Goal: Task Accomplishment & Management: Use online tool/utility

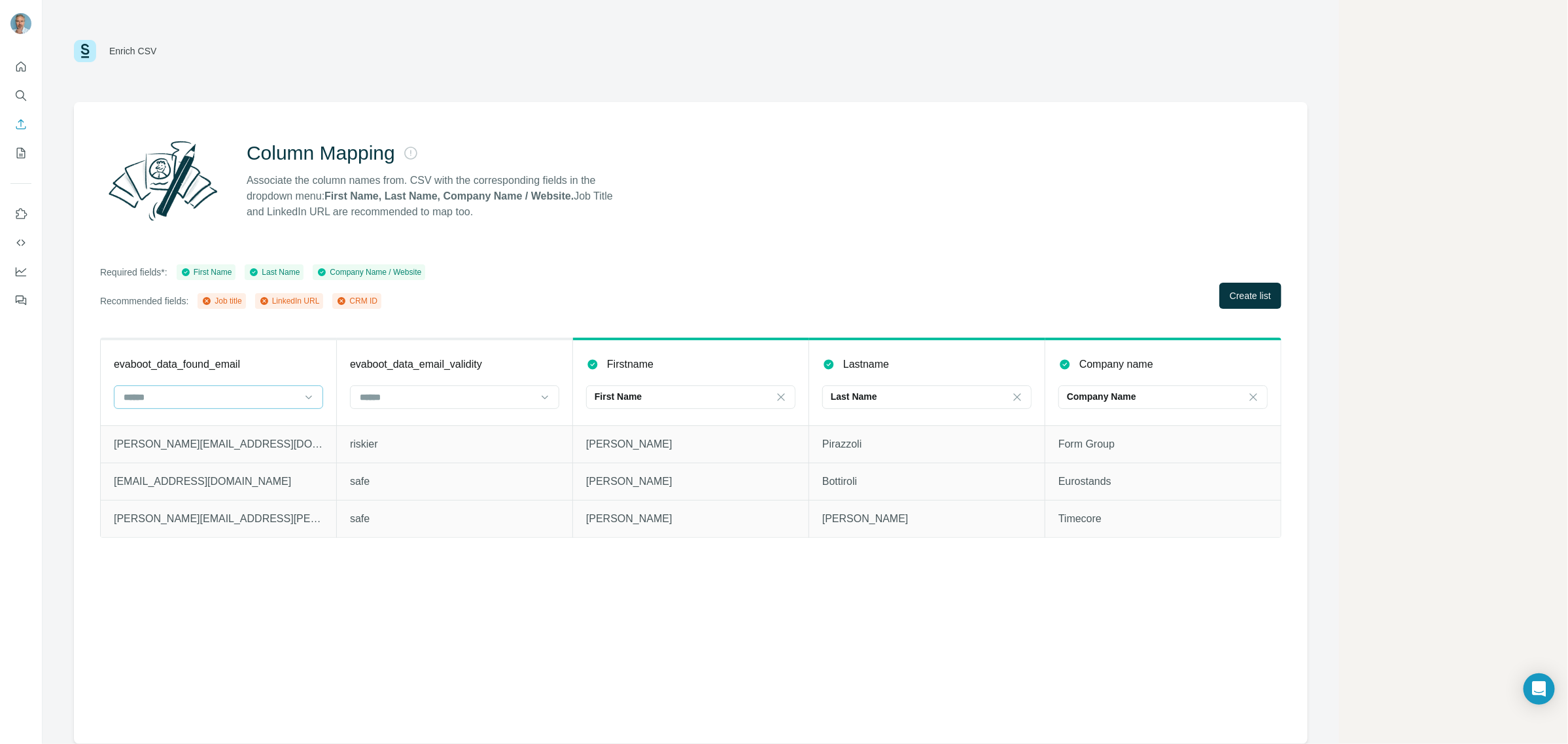
click at [247, 398] on input at bounding box center [210, 397] width 177 height 14
click at [308, 393] on icon at bounding box center [309, 397] width 13 height 13
click at [305, 394] on icon at bounding box center [309, 397] width 13 height 13
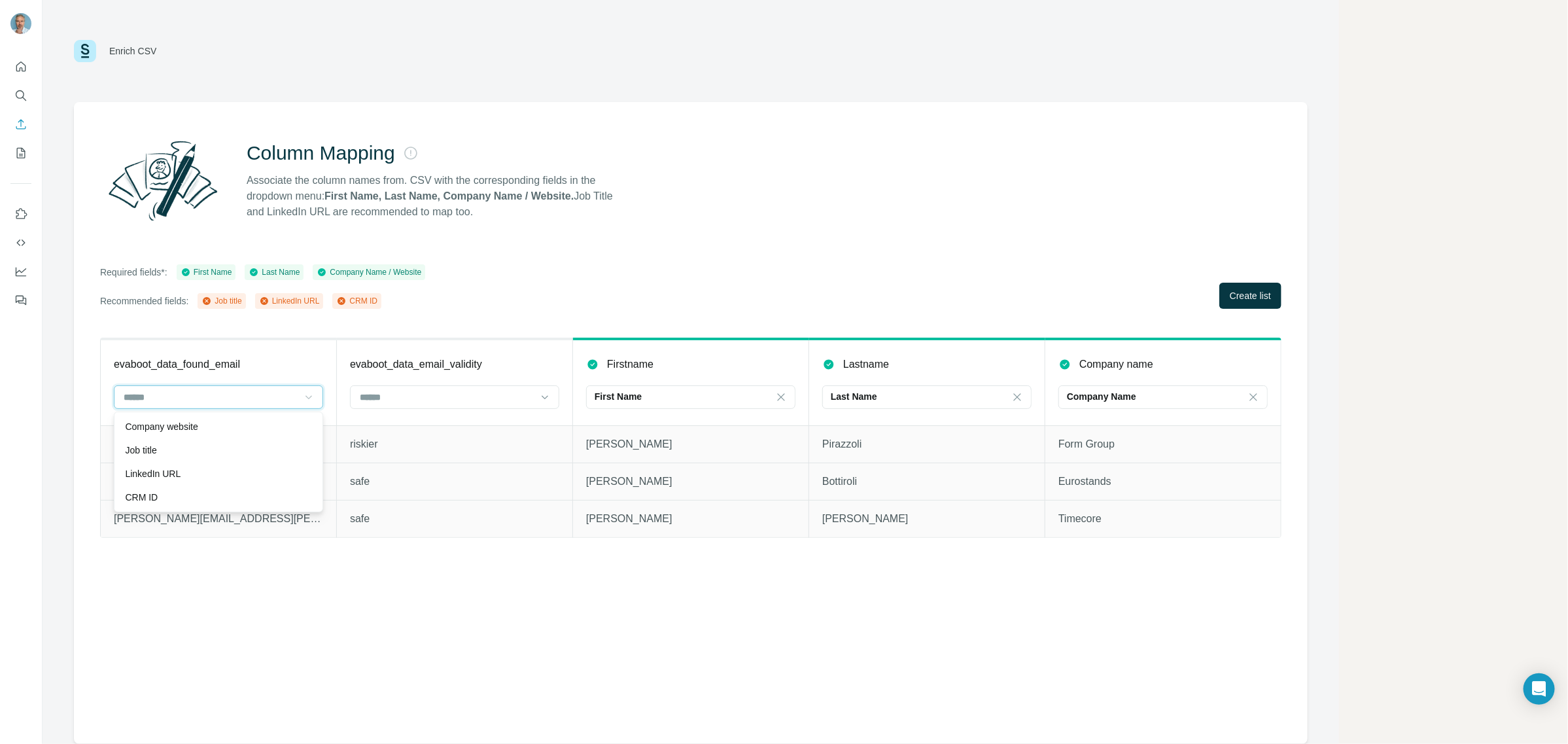
click at [223, 396] on input at bounding box center [210, 397] width 177 height 14
click at [1246, 300] on span "Create list" at bounding box center [1250, 295] width 41 height 13
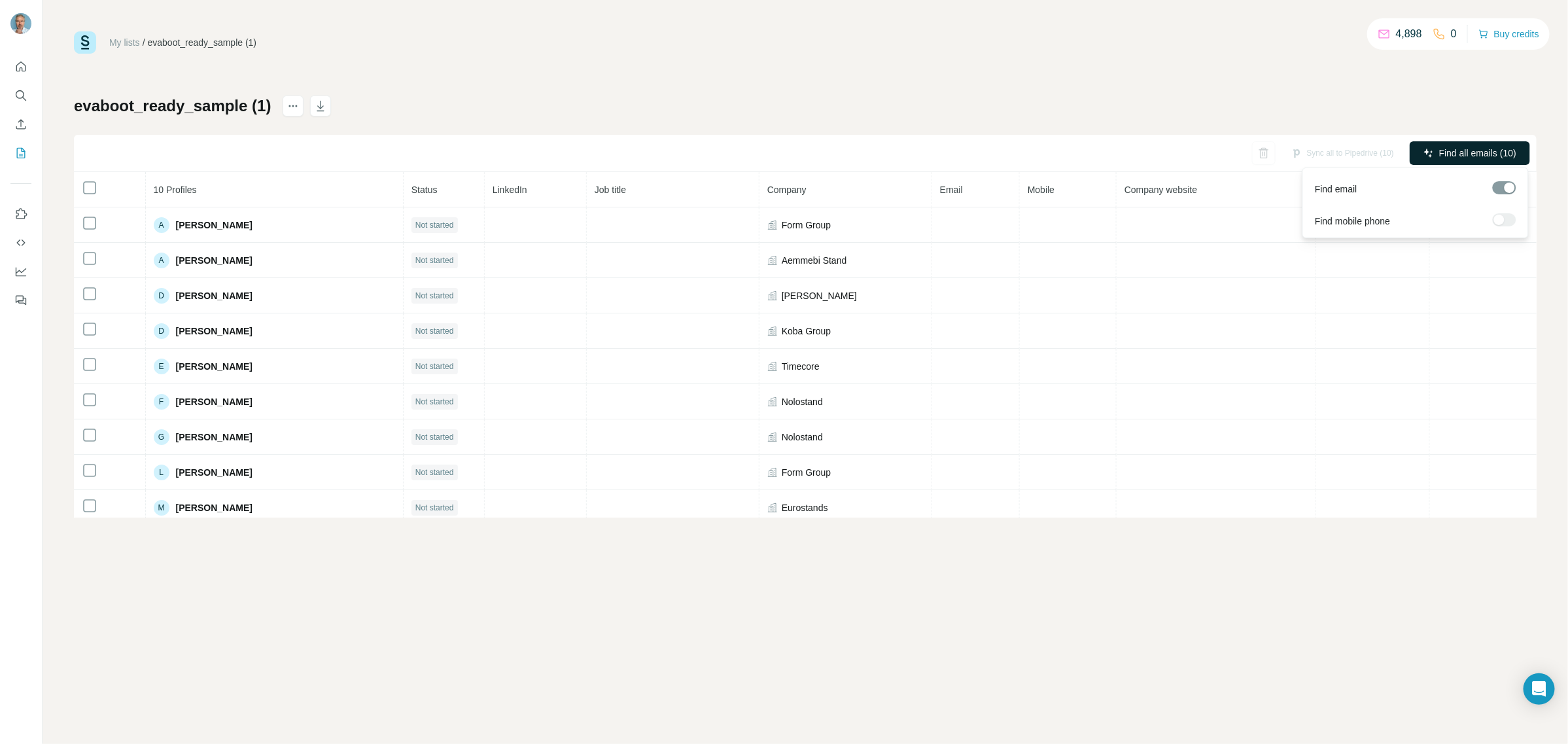
click at [1457, 157] on span "Find all emails (10)" at bounding box center [1477, 153] width 77 height 13
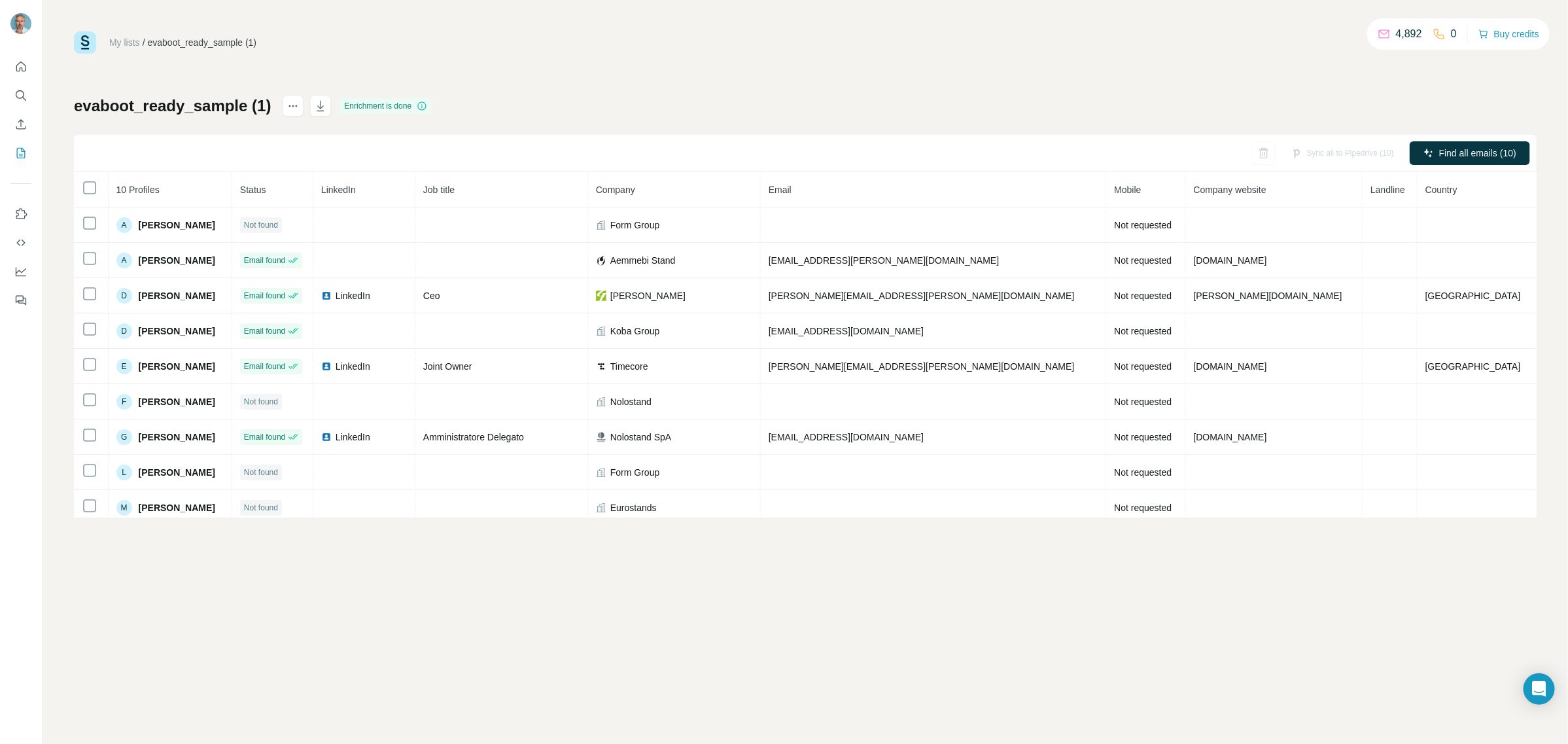
click at [580, 97] on div "evaboot_ready_sample (1) Enrichment is done Sync all to Pipedrive (10) Find all…" at bounding box center [805, 306] width 1462 height 422
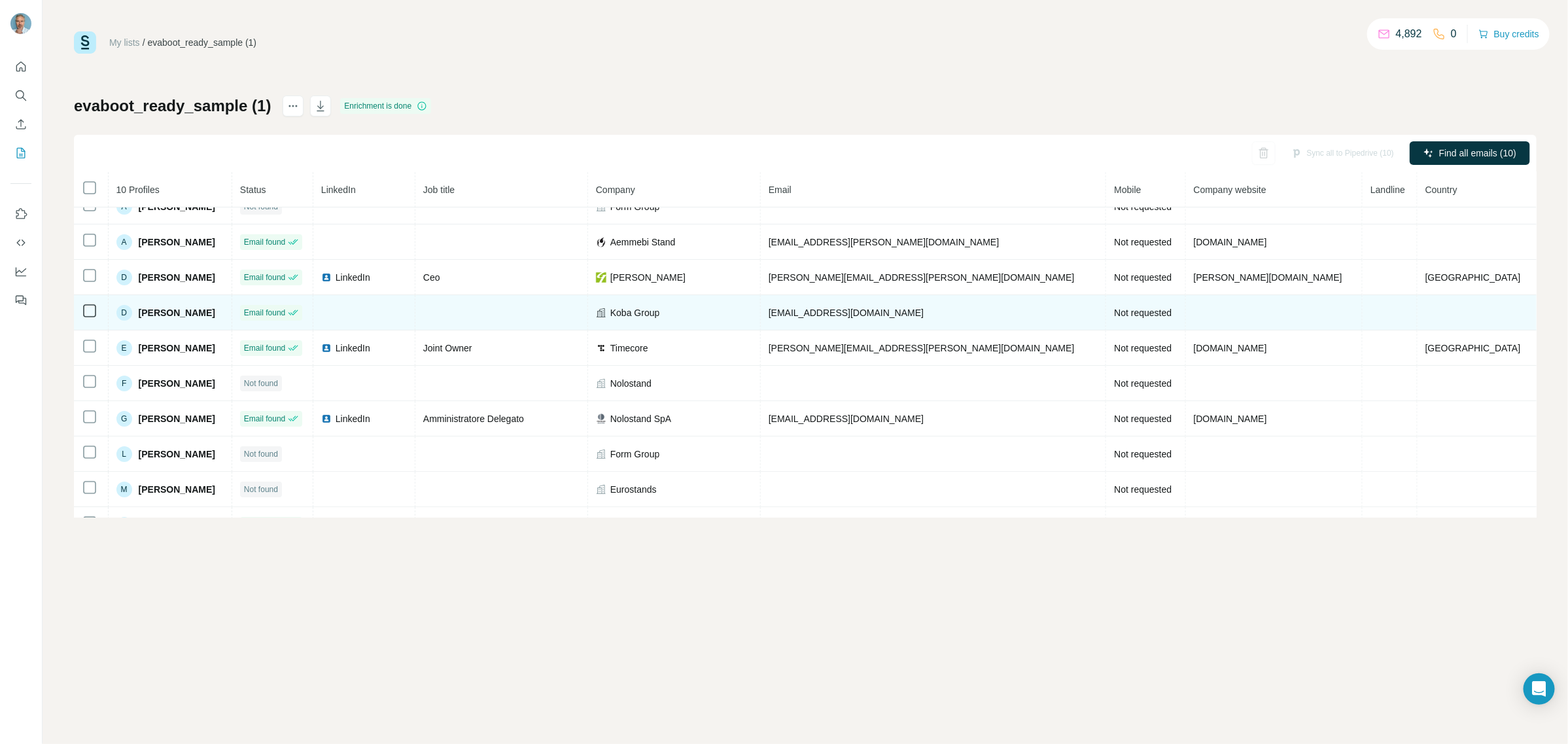
scroll to position [44, 0]
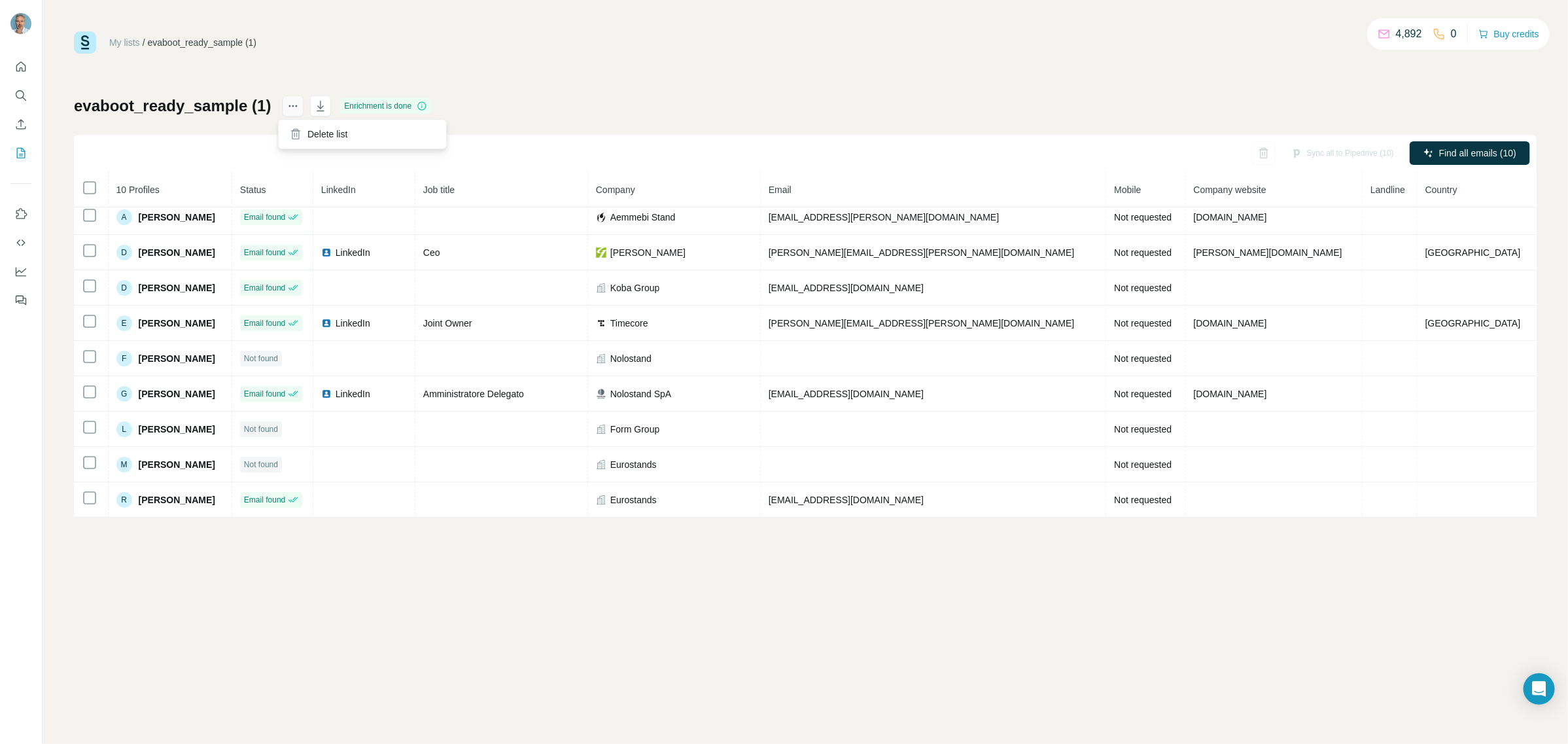
click at [288, 108] on icon "actions" at bounding box center [293, 106] width 13 height 13
click at [306, 130] on div "Delete list" at bounding box center [362, 133] width 162 height 23
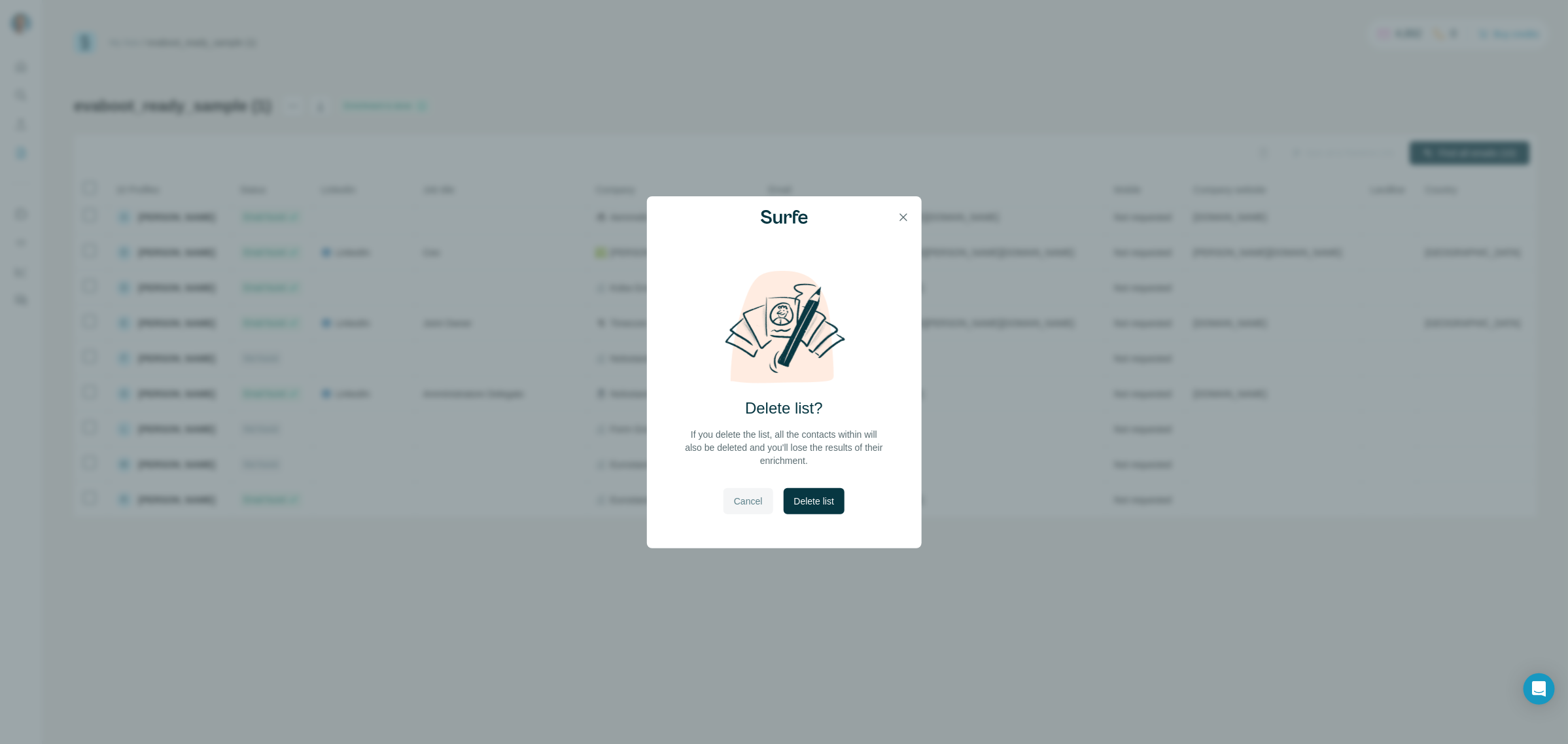
click at [750, 505] on span "Cancel" at bounding box center [748, 500] width 28 height 13
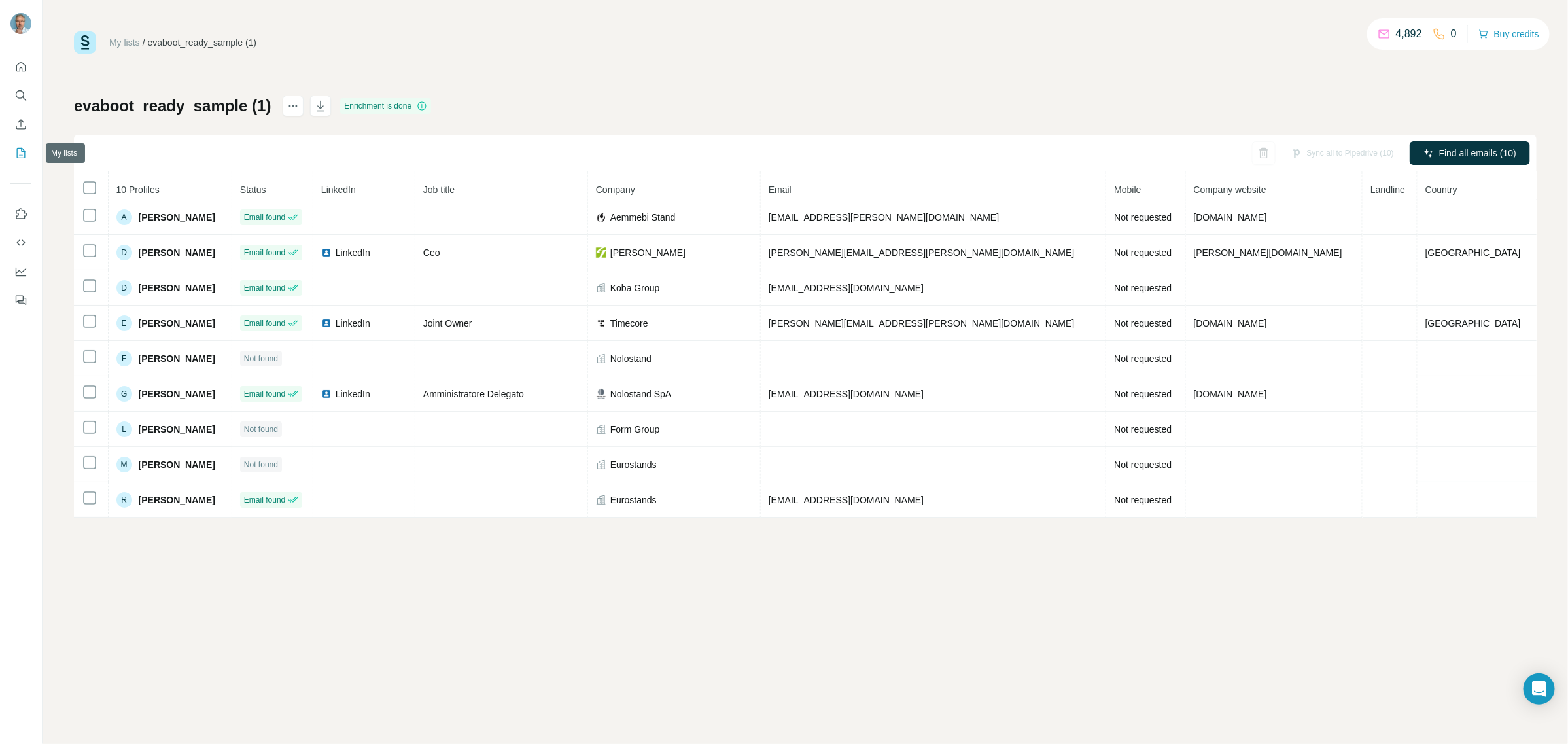
click at [24, 155] on icon "My lists" at bounding box center [21, 153] width 8 height 10
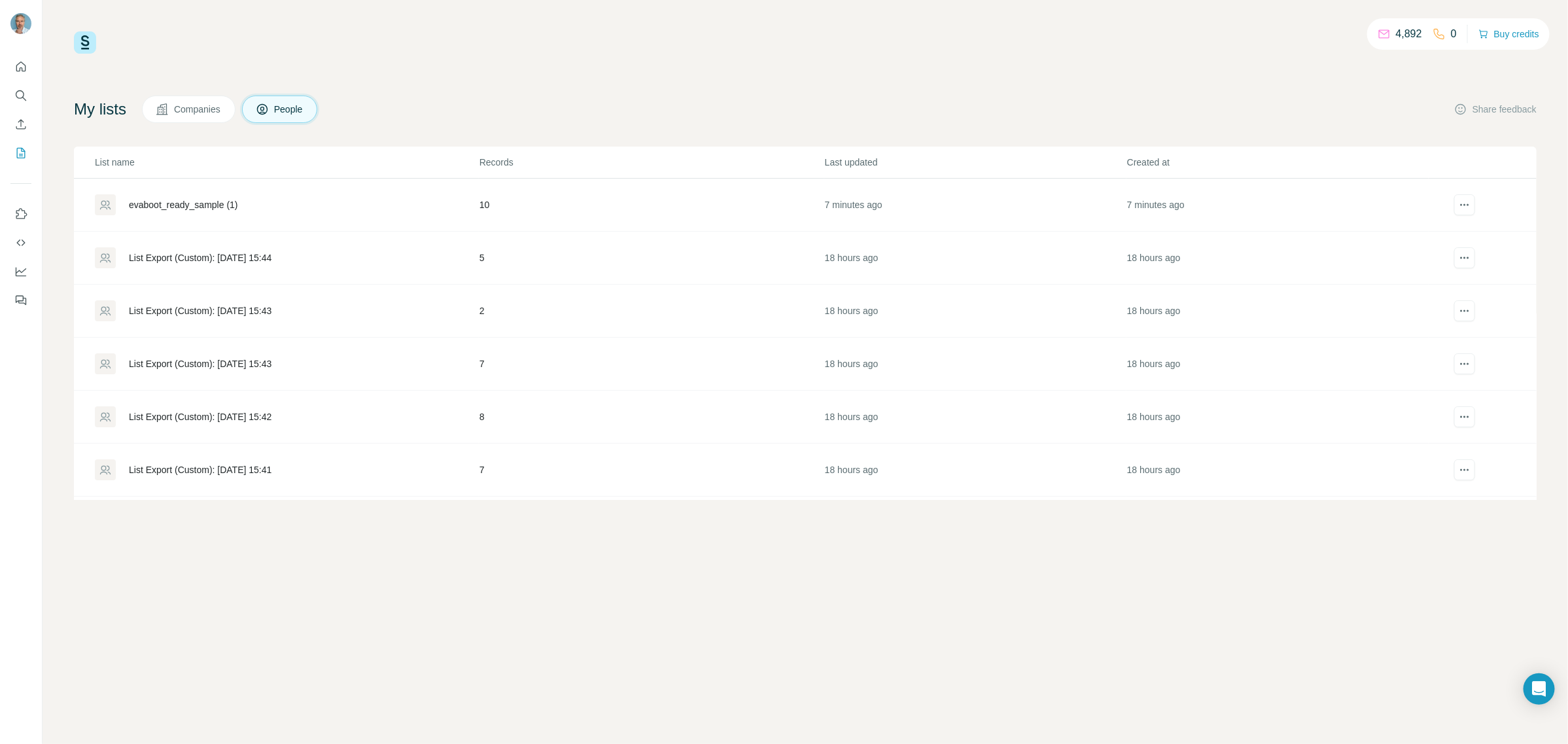
click at [269, 112] on icon at bounding box center [262, 109] width 13 height 13
click at [20, 121] on icon "Enrich CSV" at bounding box center [20, 124] width 13 height 13
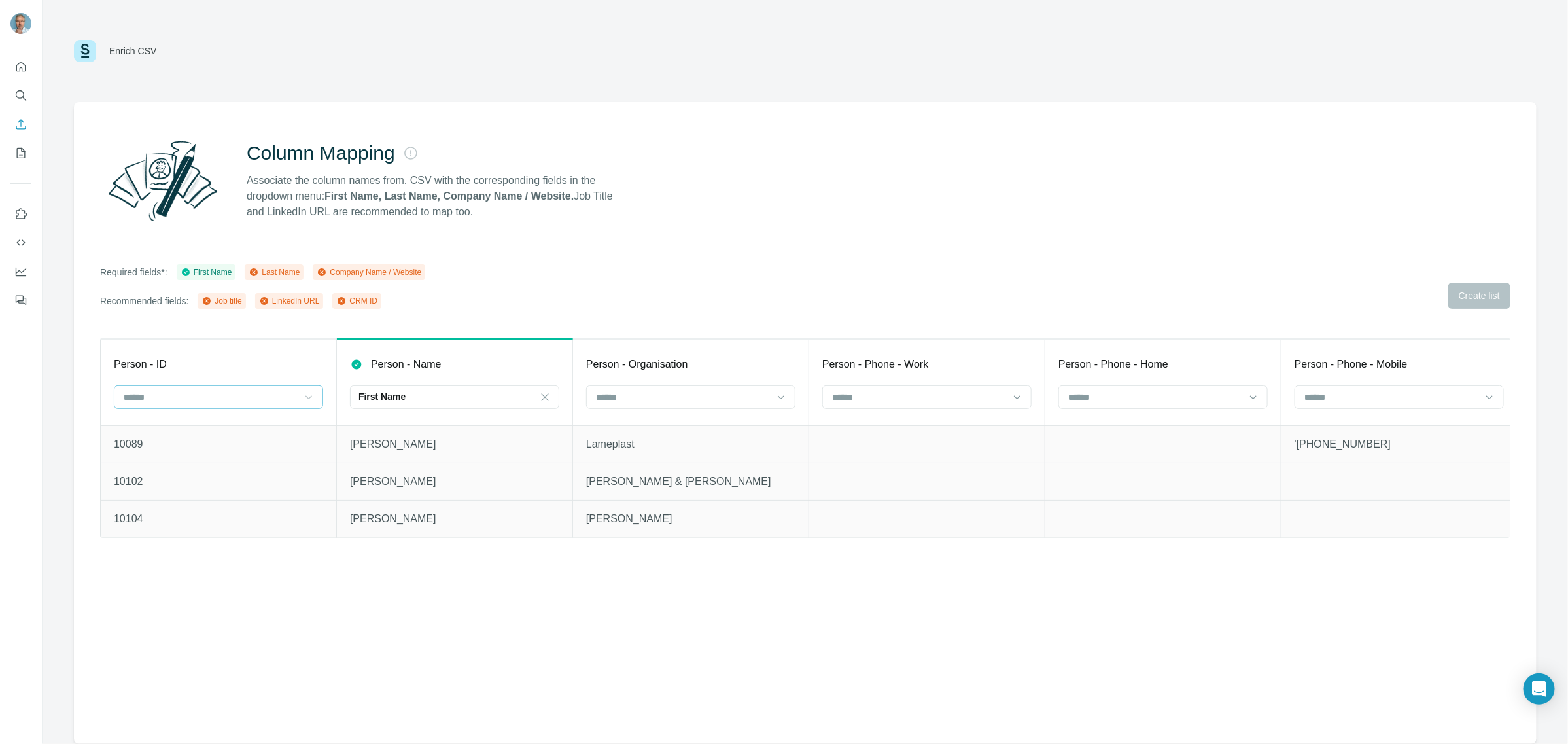
click at [311, 403] on icon at bounding box center [309, 397] width 13 height 13
click at [206, 499] on div "CRM ID" at bounding box center [219, 497] width 187 height 13
click at [518, 400] on div "First Name" at bounding box center [447, 396] width 177 height 13
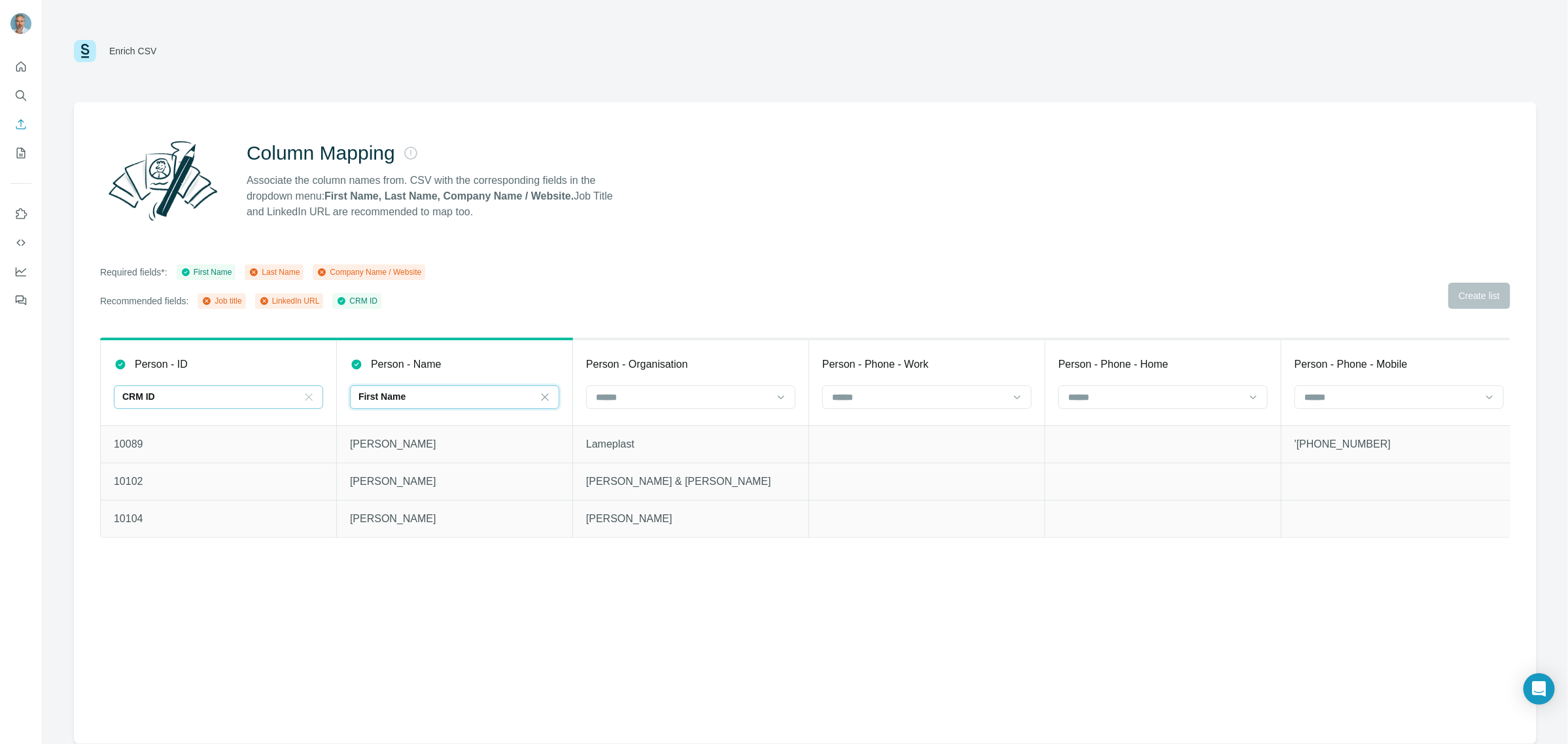
scroll to position [0, 0]
click at [518, 400] on input at bounding box center [447, 397] width 177 height 14
click at [439, 403] on div "First Name" at bounding box center [447, 397] width 177 height 22
click at [391, 426] on p "Last Name" at bounding box center [383, 426] width 44 height 13
click at [666, 393] on input at bounding box center [683, 397] width 177 height 14
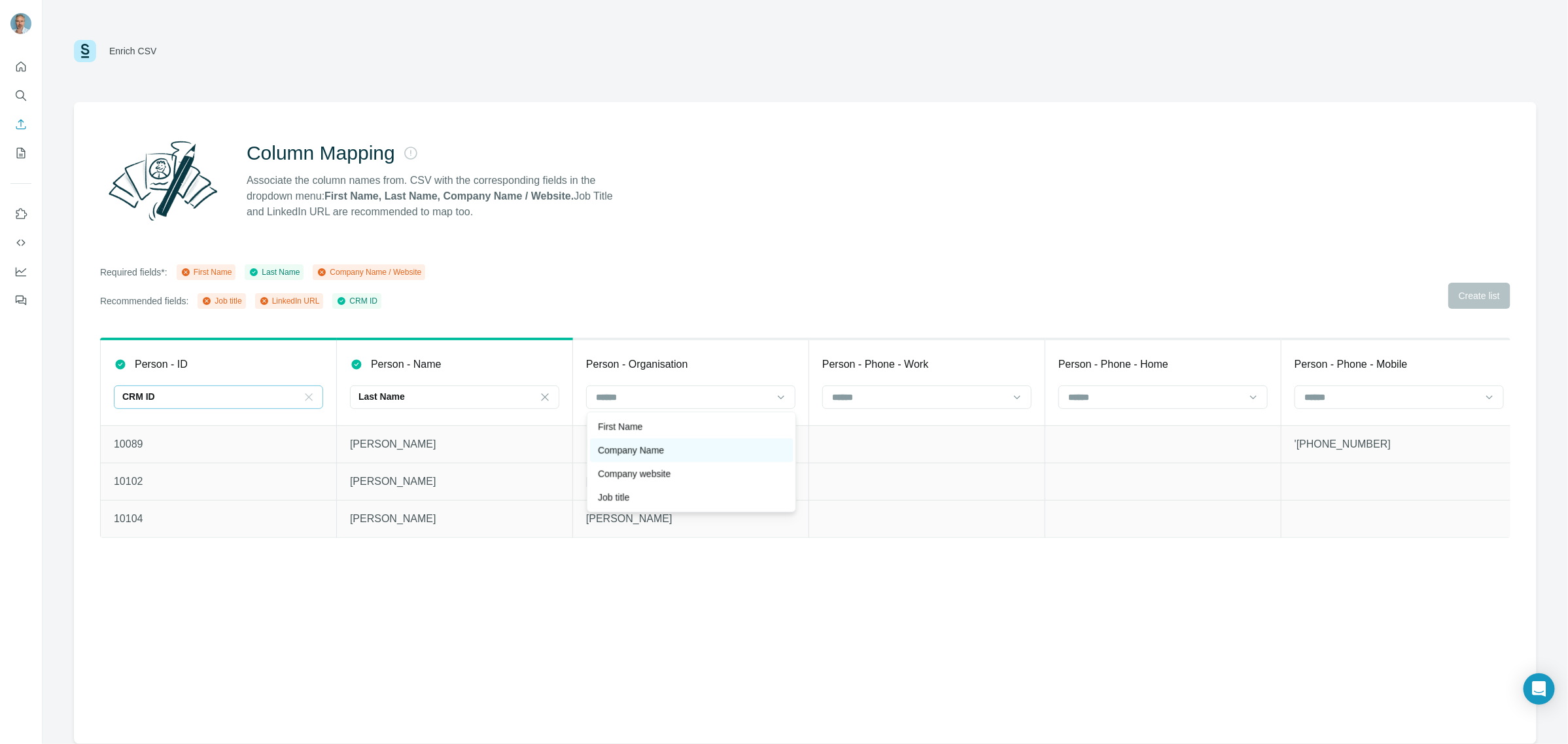
click at [651, 446] on p "Company Name" at bounding box center [631, 450] width 66 height 13
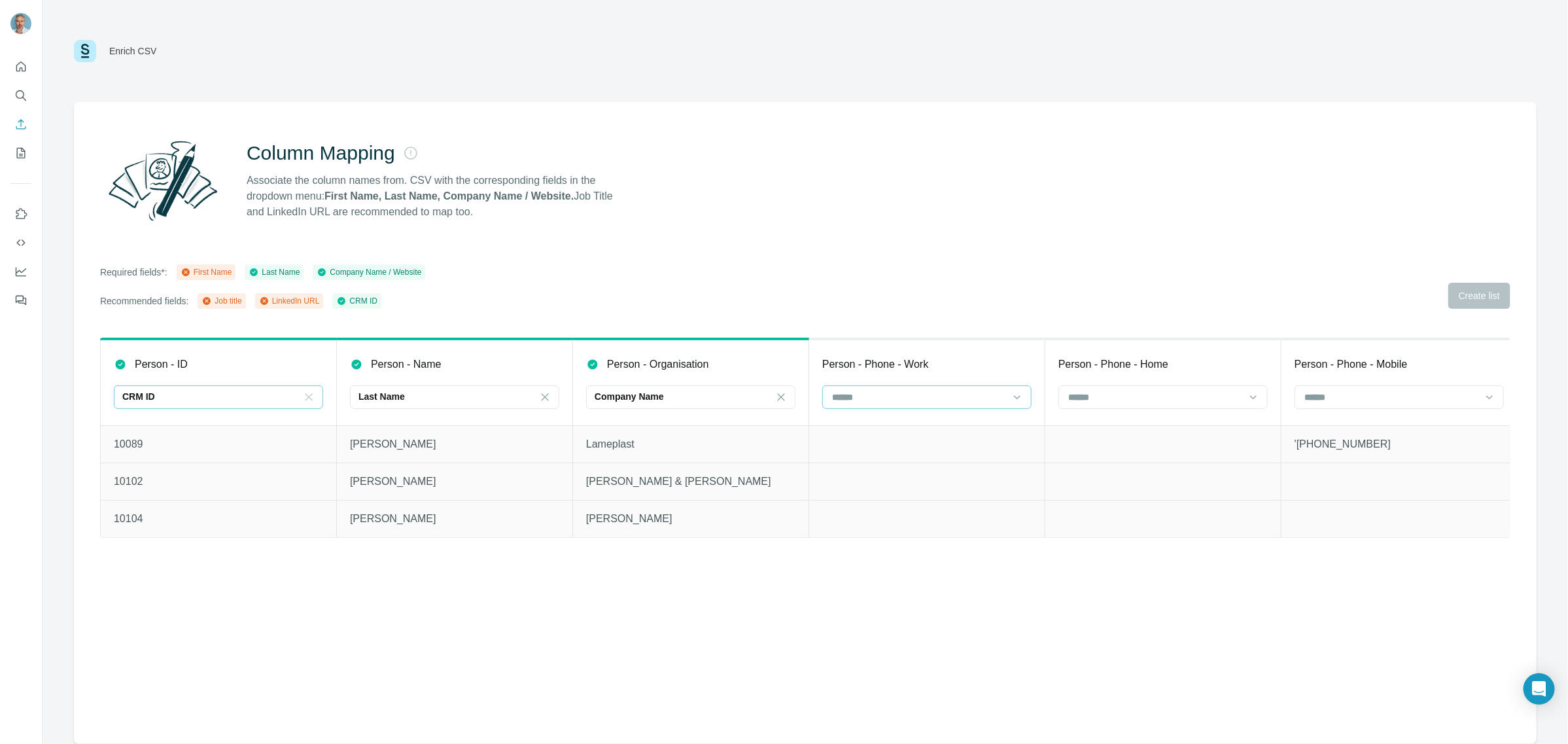
click at [940, 394] on input at bounding box center [920, 397] width 177 height 14
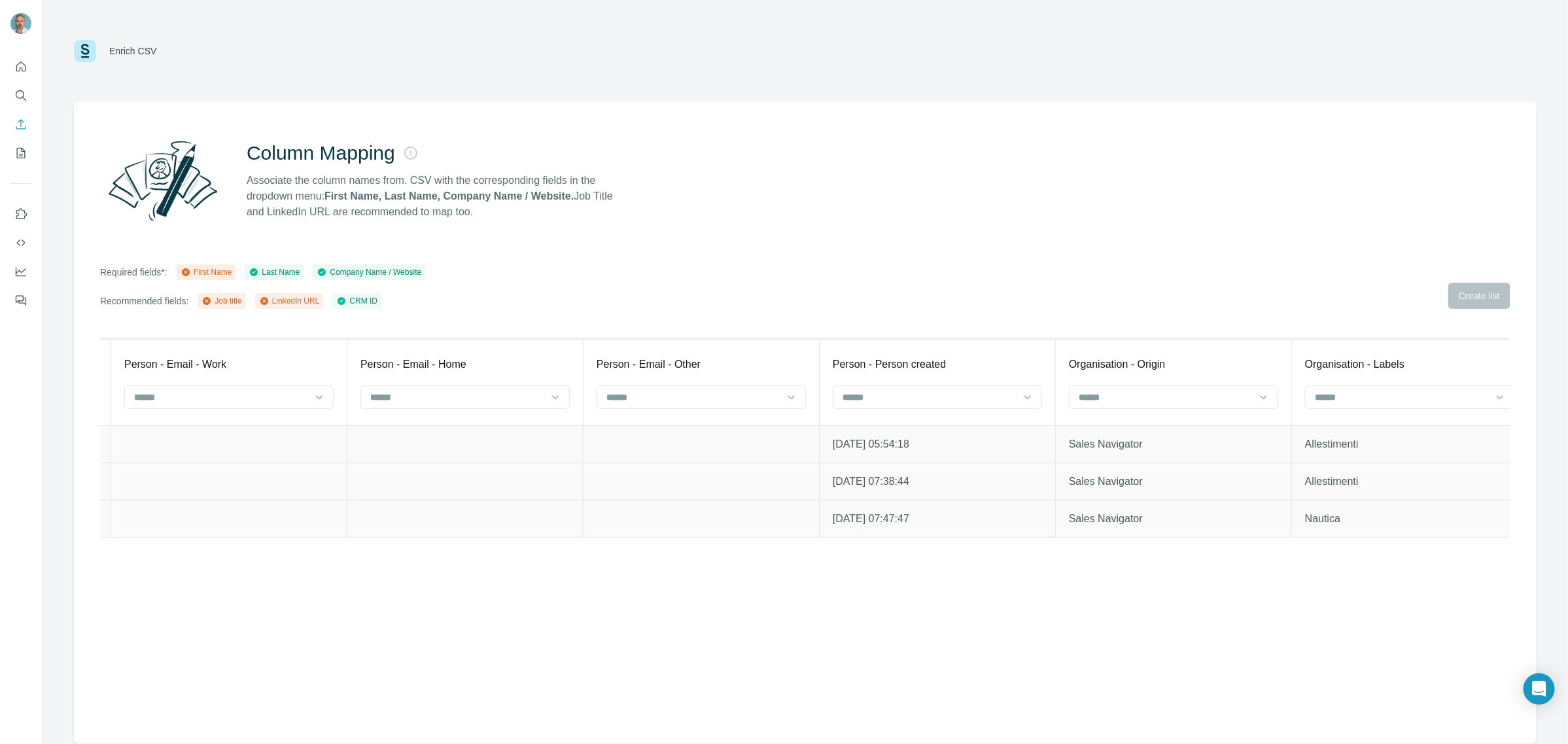
scroll to position [0, 1662]
click at [1407, 404] on div at bounding box center [1385, 397] width 177 height 22
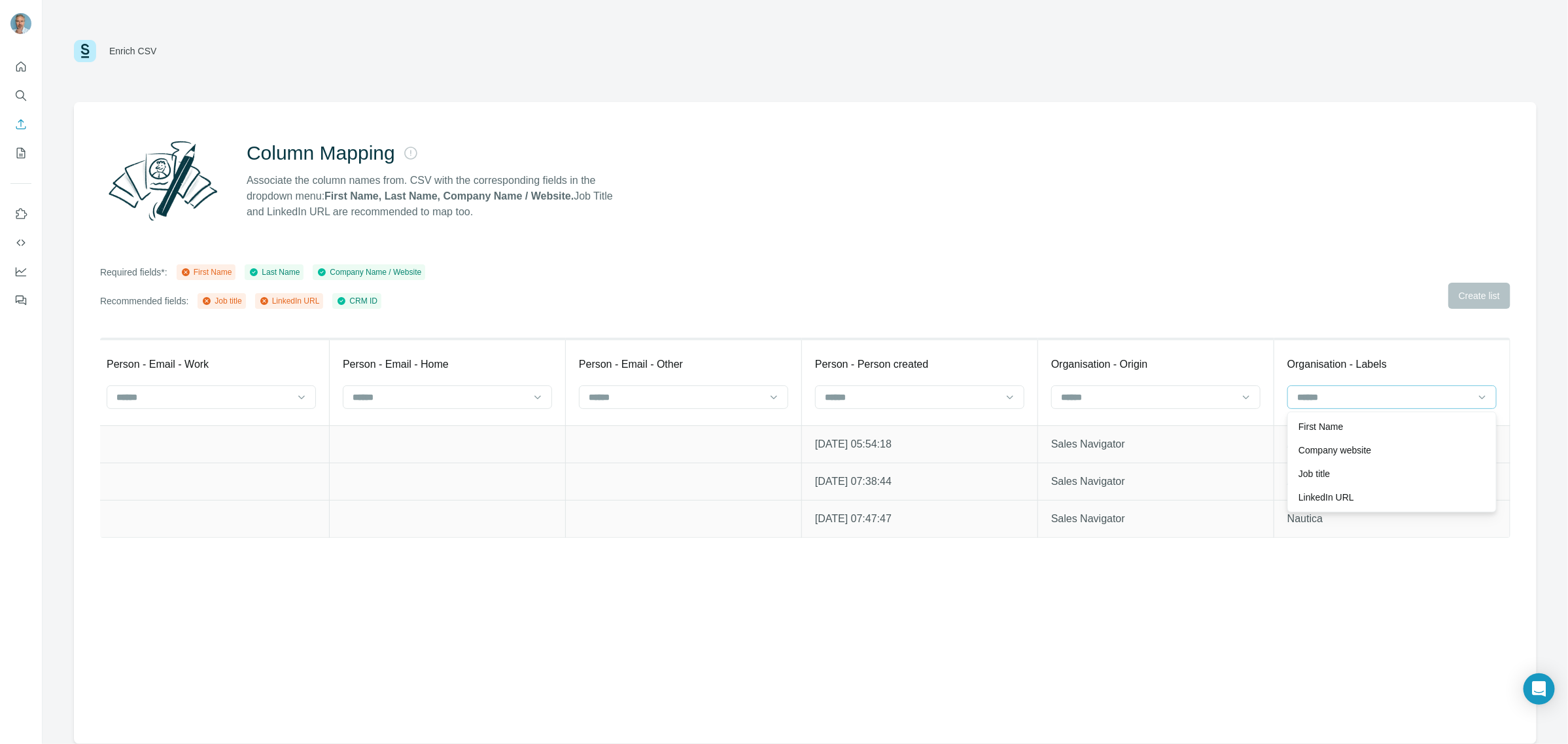
click at [1407, 404] on div at bounding box center [1385, 397] width 177 height 22
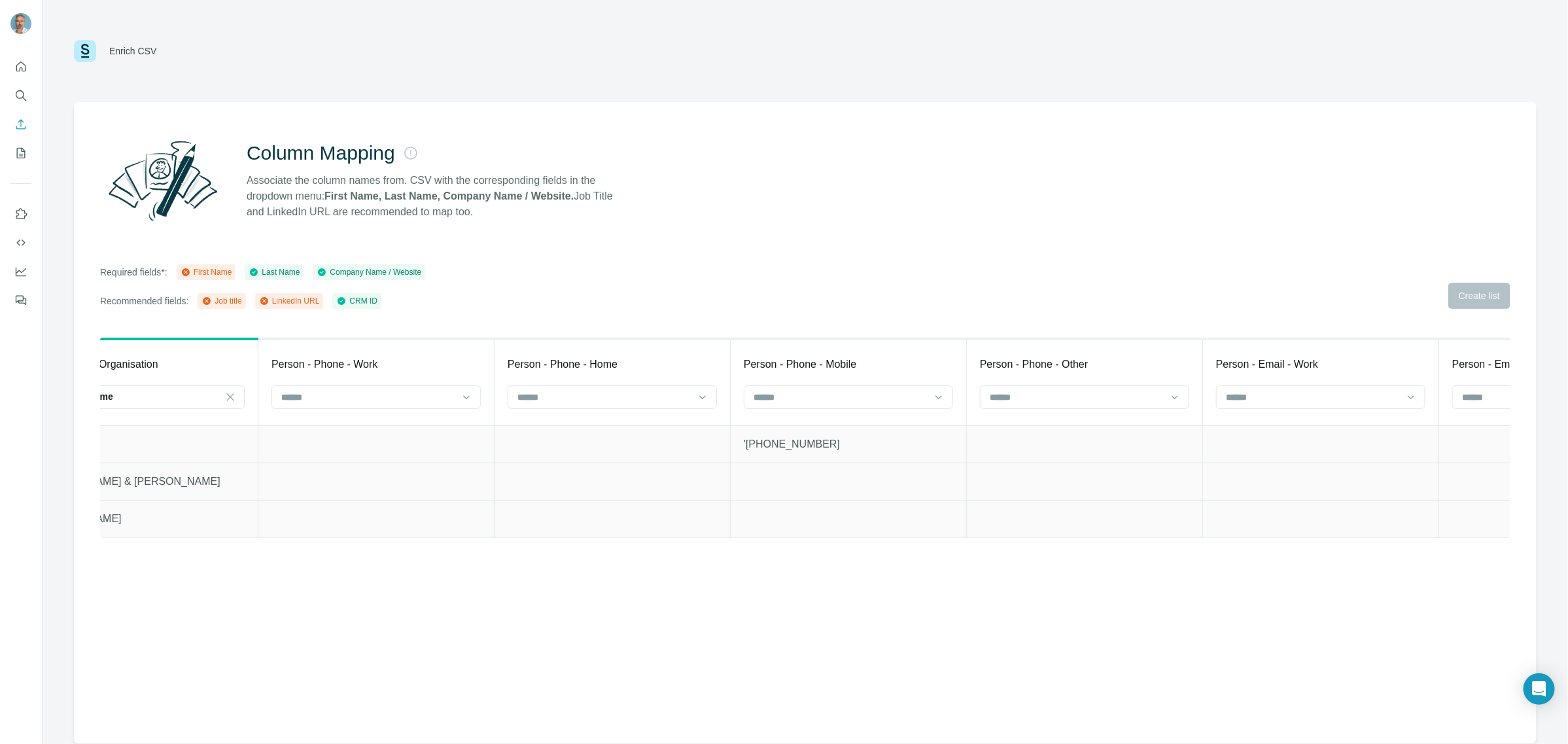
scroll to position [0, 669]
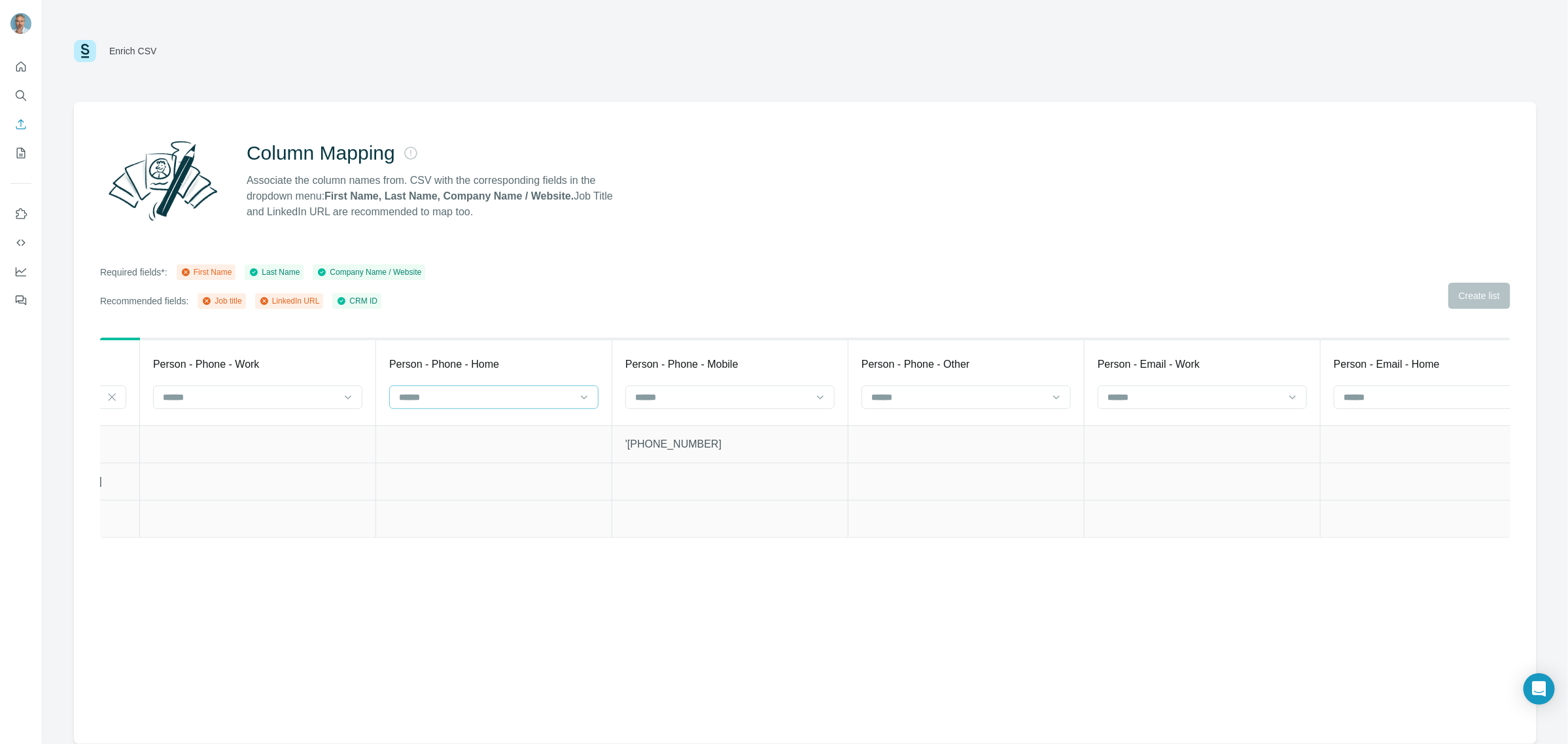
click at [574, 401] on input at bounding box center [486, 397] width 177 height 14
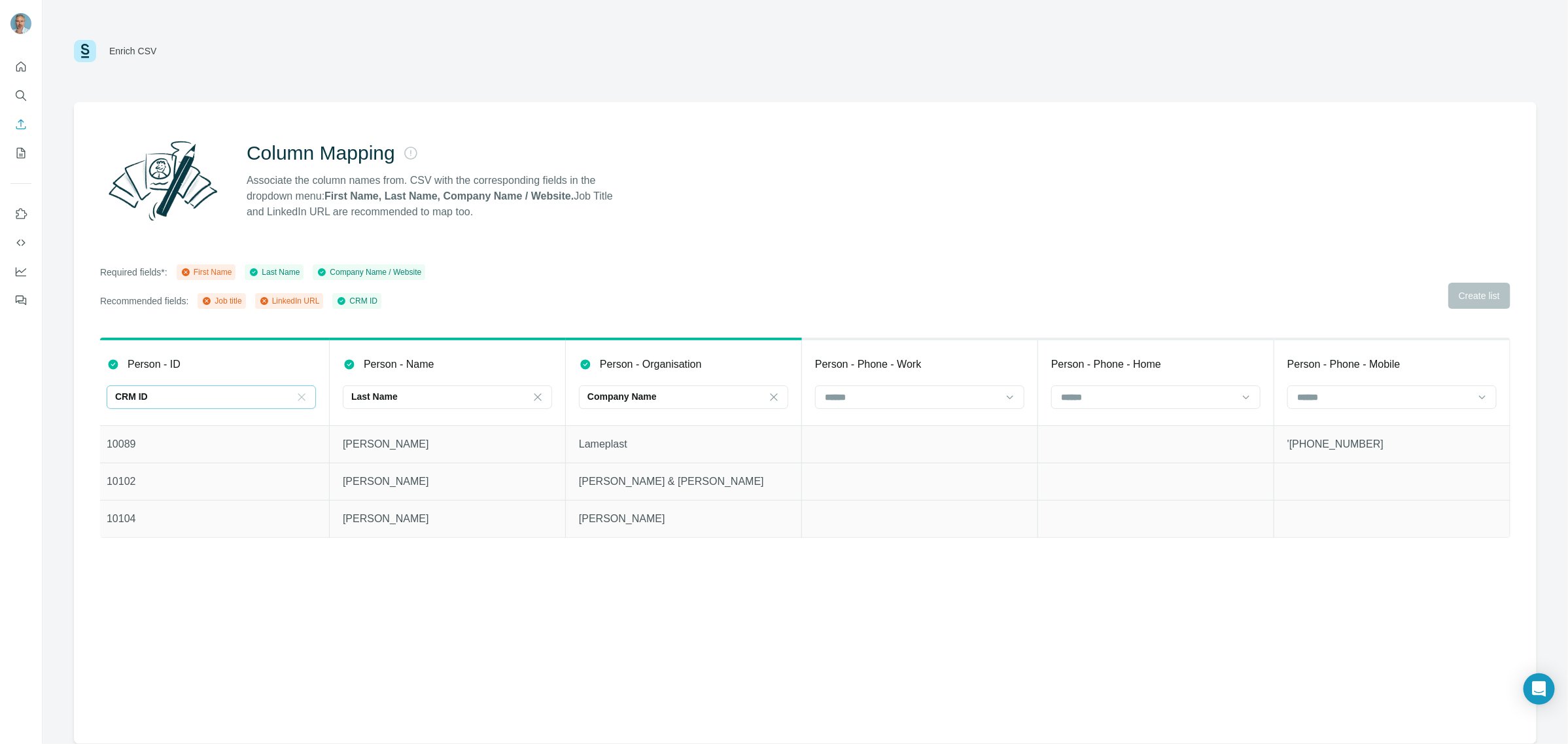
scroll to position [0, 0]
click at [456, 403] on div "Last Name" at bounding box center [447, 397] width 177 height 22
click at [413, 427] on div "First Name" at bounding box center [455, 426] width 187 height 13
click at [127, 46] on div "Enrich CSV" at bounding box center [133, 50] width 47 height 13
click at [88, 52] on img at bounding box center [85, 51] width 22 height 22
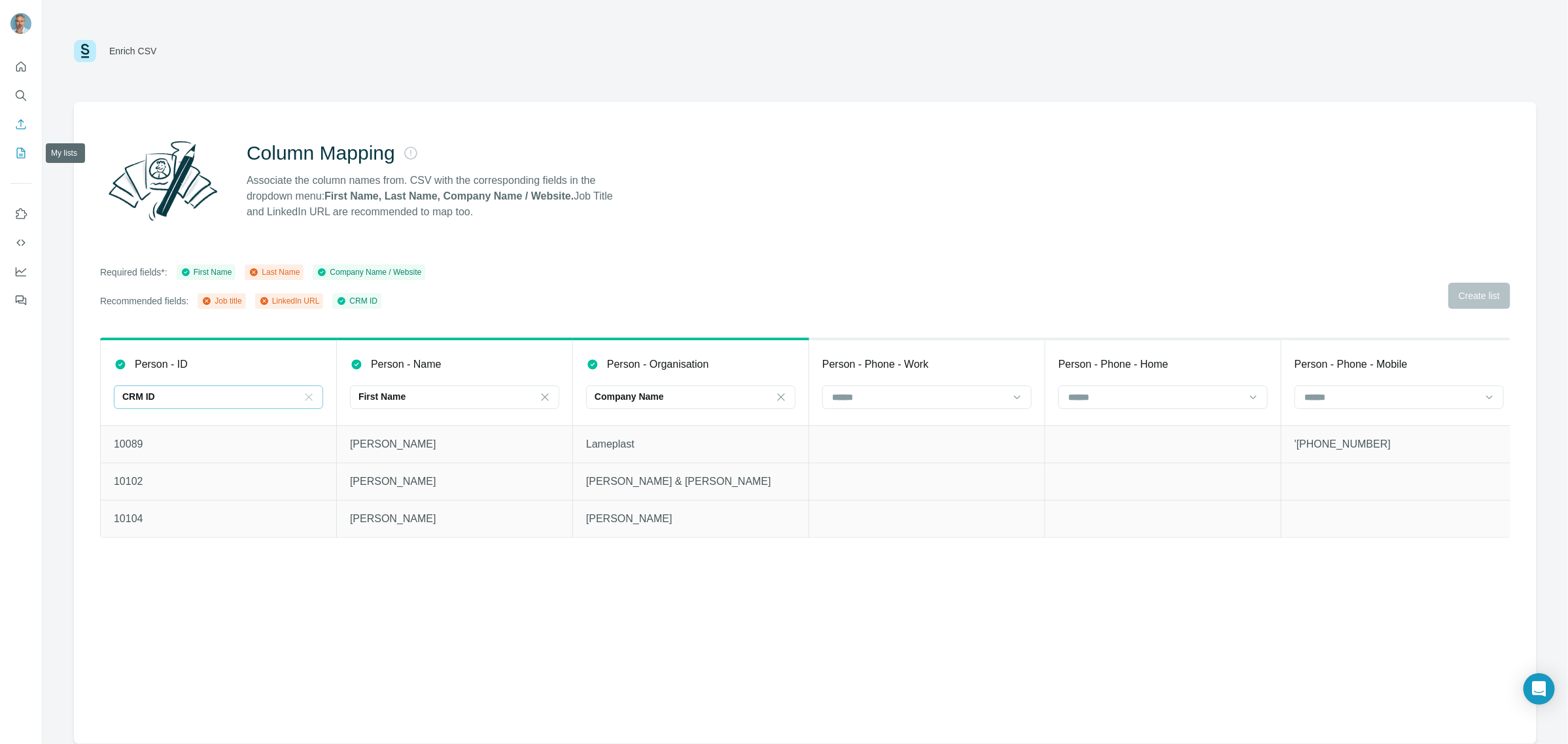
click at [23, 153] on icon "My lists" at bounding box center [20, 153] width 13 height 13
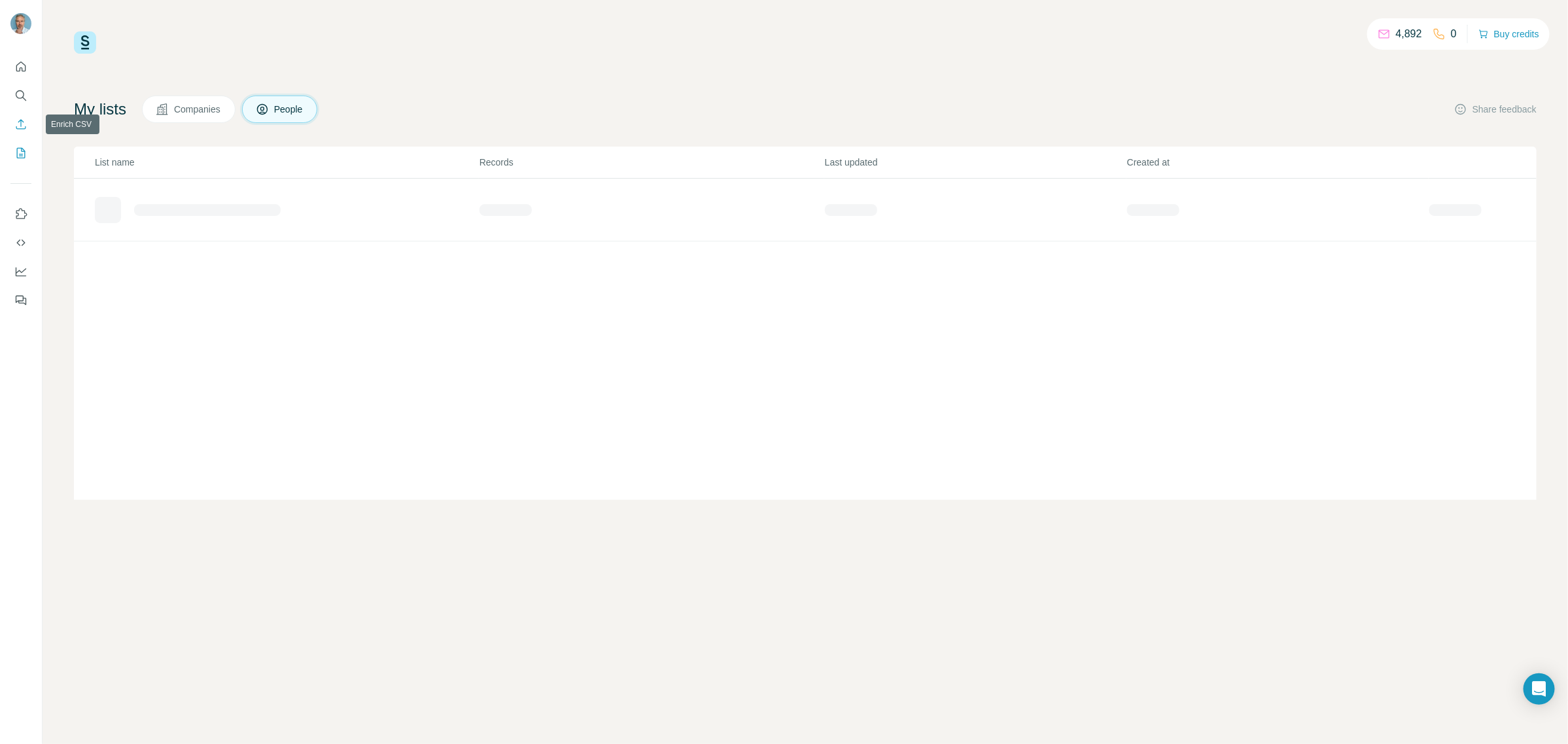
click at [23, 123] on icon "Enrich CSV" at bounding box center [20, 124] width 13 height 13
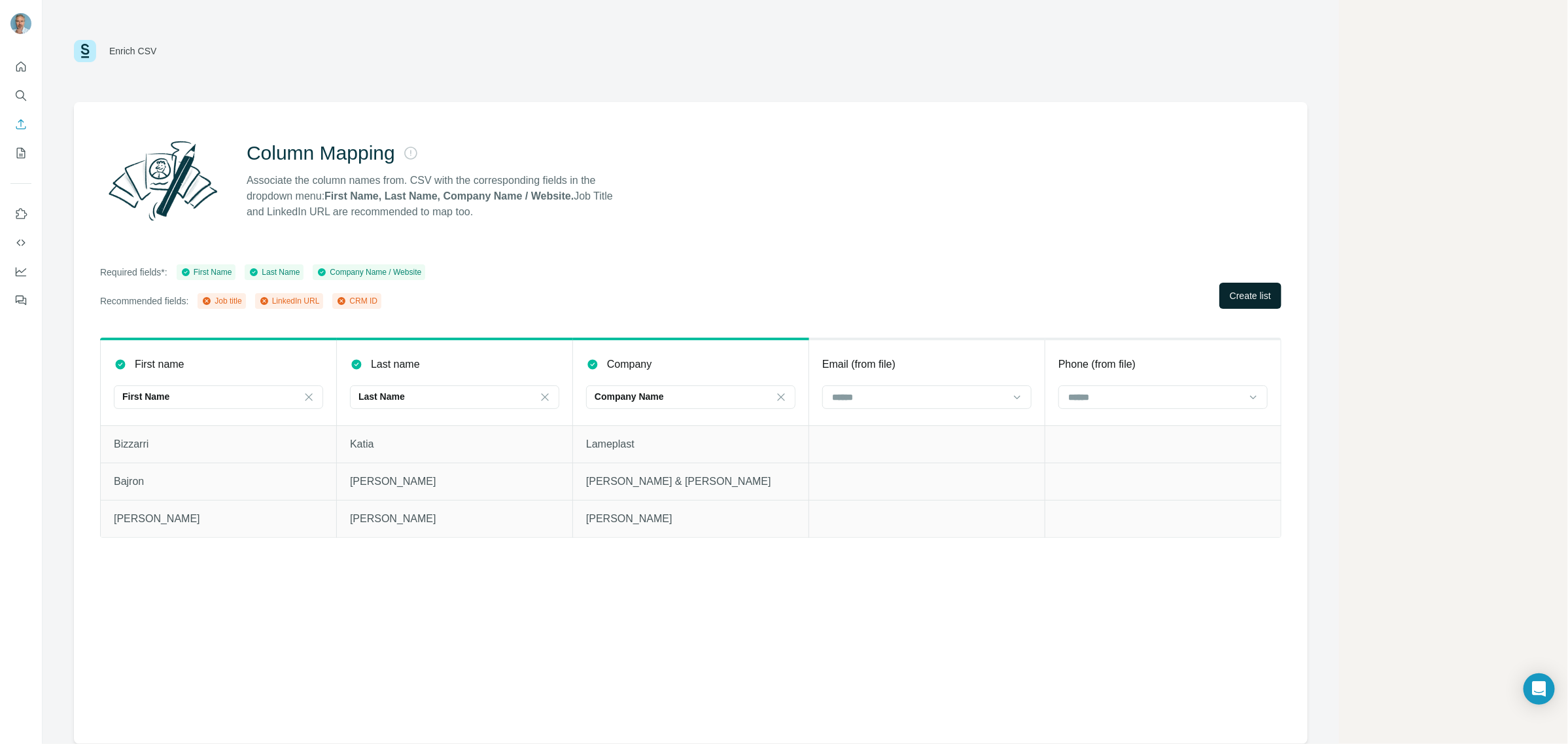
click at [1243, 299] on span "Create list" at bounding box center [1250, 295] width 41 height 13
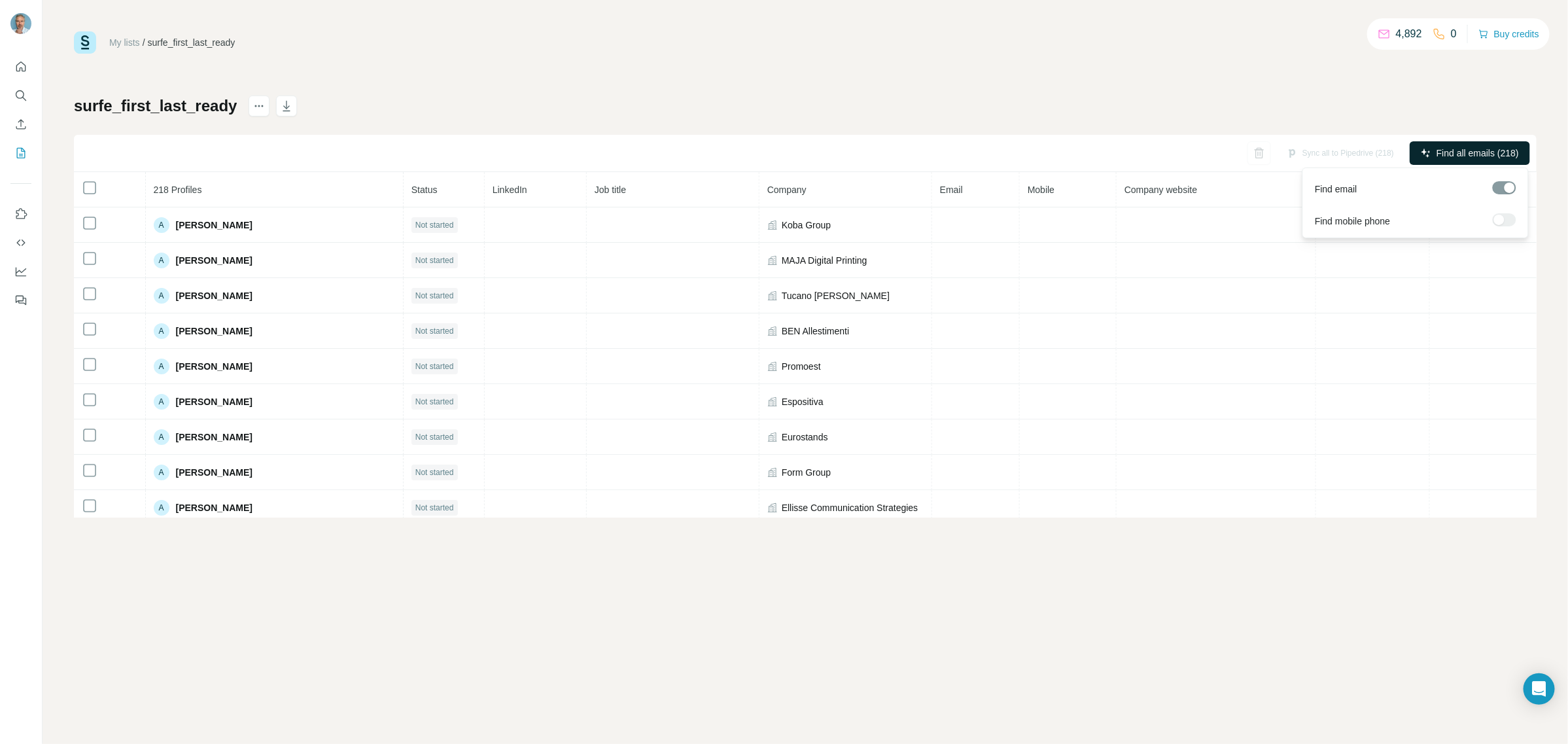
click at [1462, 148] on span "Find all emails (218)" at bounding box center [1478, 153] width 82 height 13
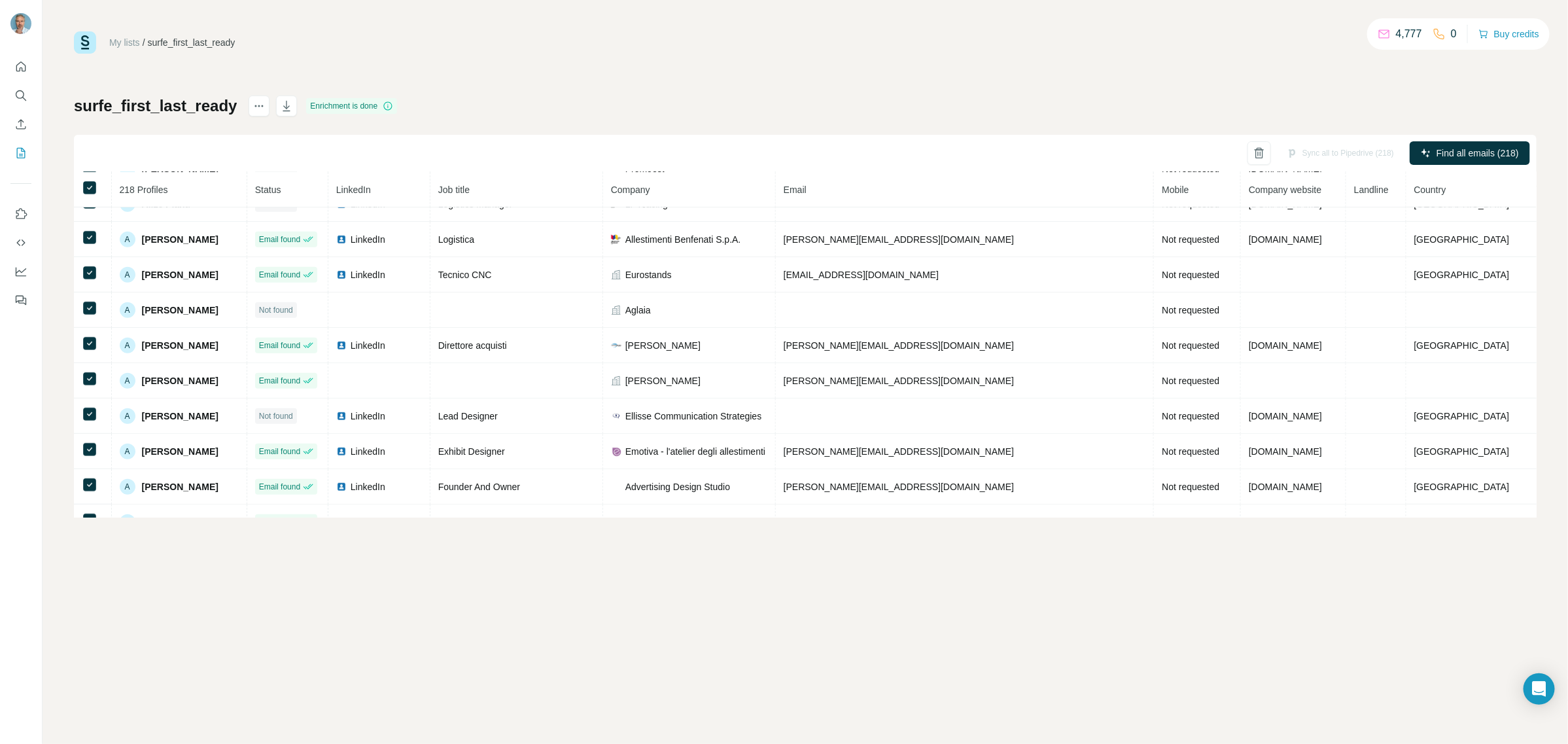
scroll to position [399, 0]
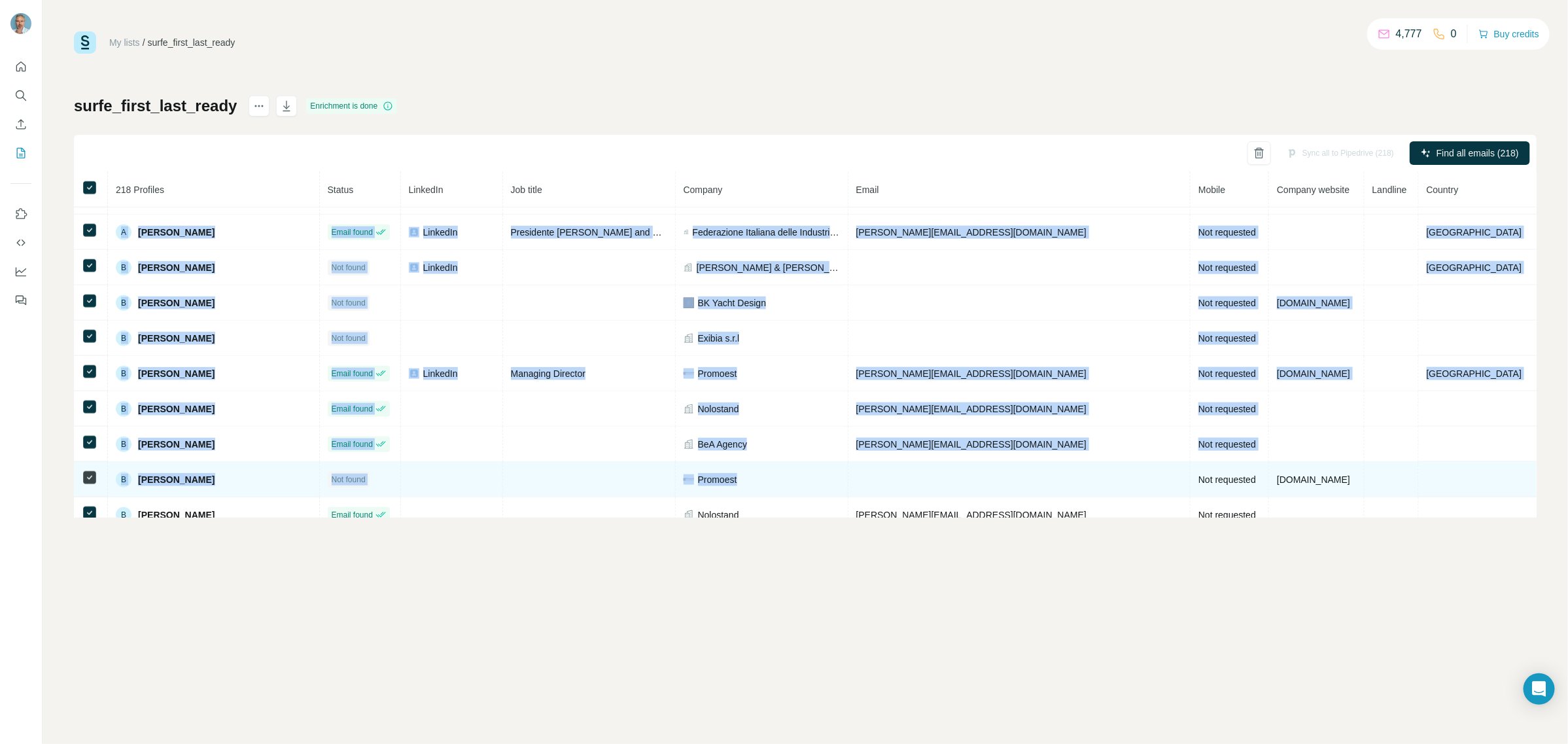
drag, startPoint x: 1038, startPoint y: 500, endPoint x: 901, endPoint y: 473, distance: 139.6
click at [901, 473] on tbody "A Aldo Cesare Not found Koba Group Not requested A Alessandro Bianchi Not found…" at bounding box center [805, 73] width 1462 height 1414
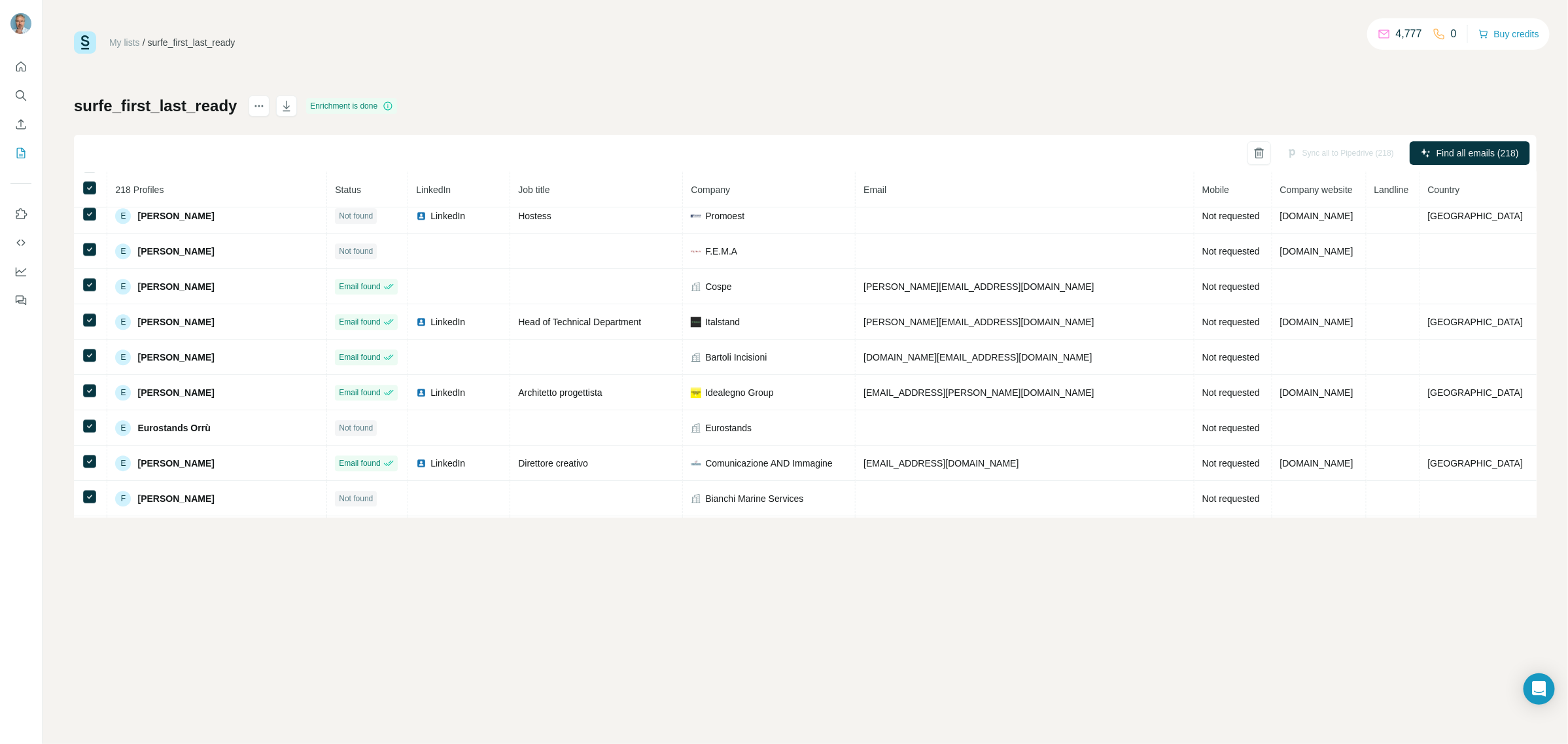
scroll to position [2501, 0]
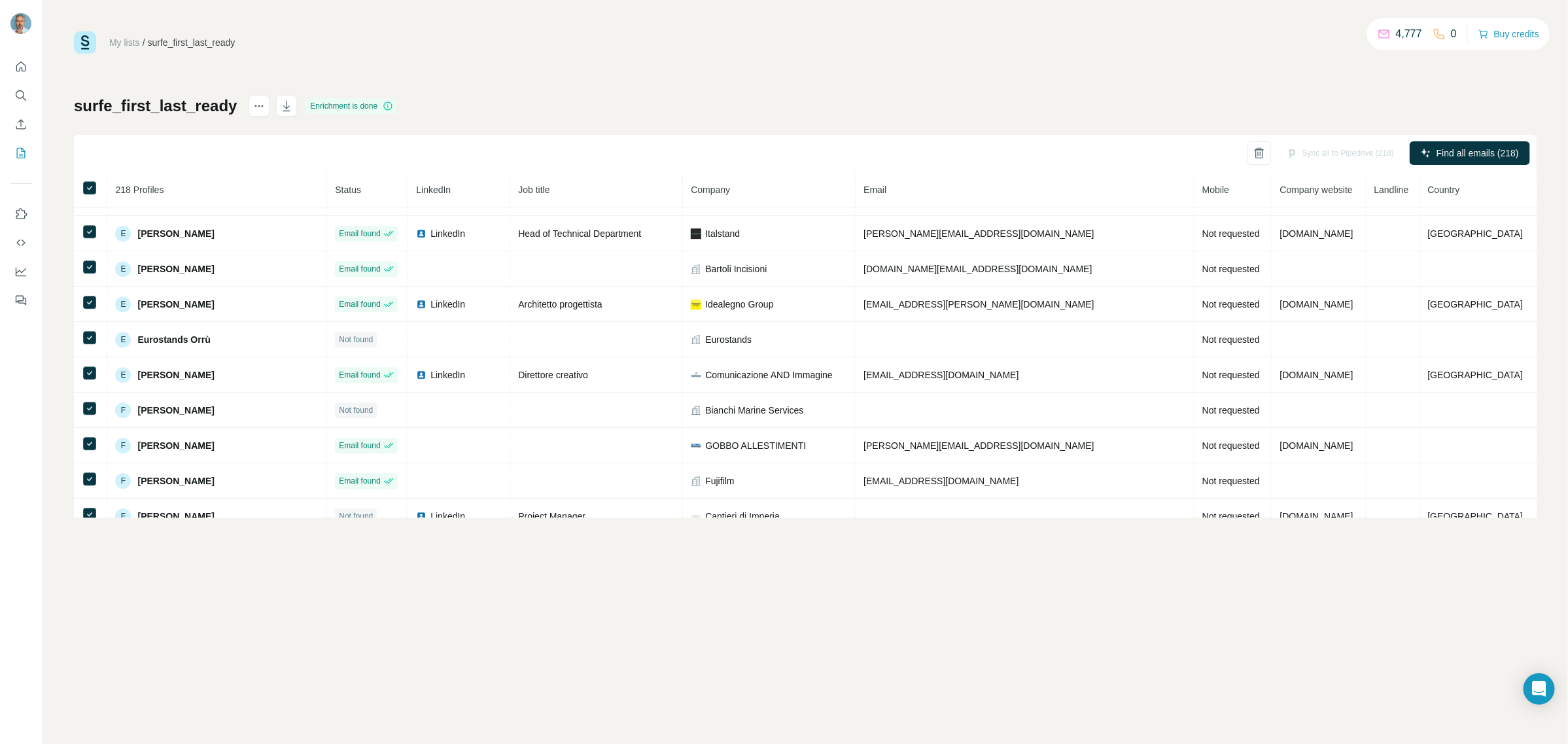
click at [341, 106] on div "Enrichment is done" at bounding box center [351, 106] width 91 height 16
click at [391, 109] on icon at bounding box center [388, 105] width 8 height 8
click at [259, 106] on icon "actions" at bounding box center [259, 106] width 2 height 2
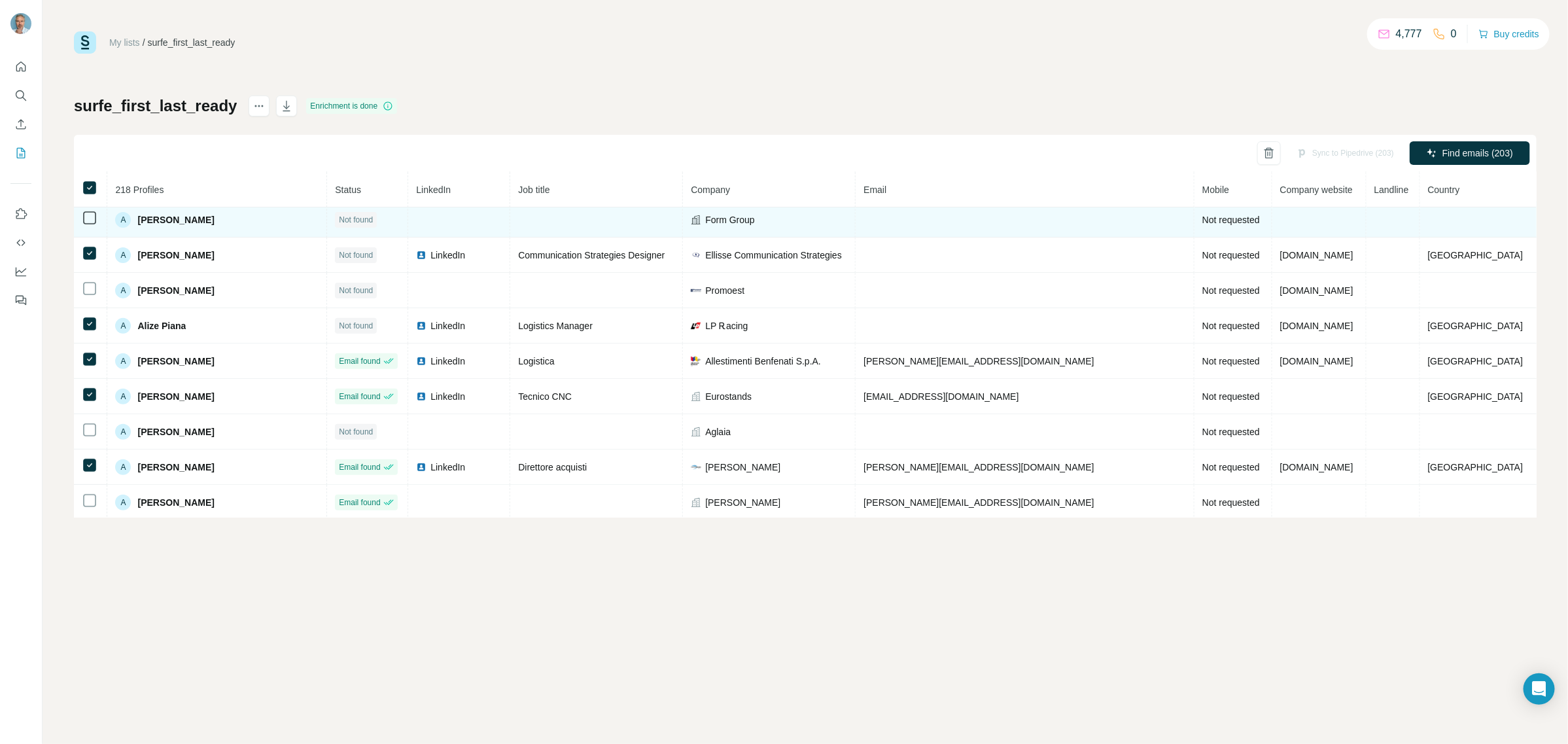
scroll to position [246, 0]
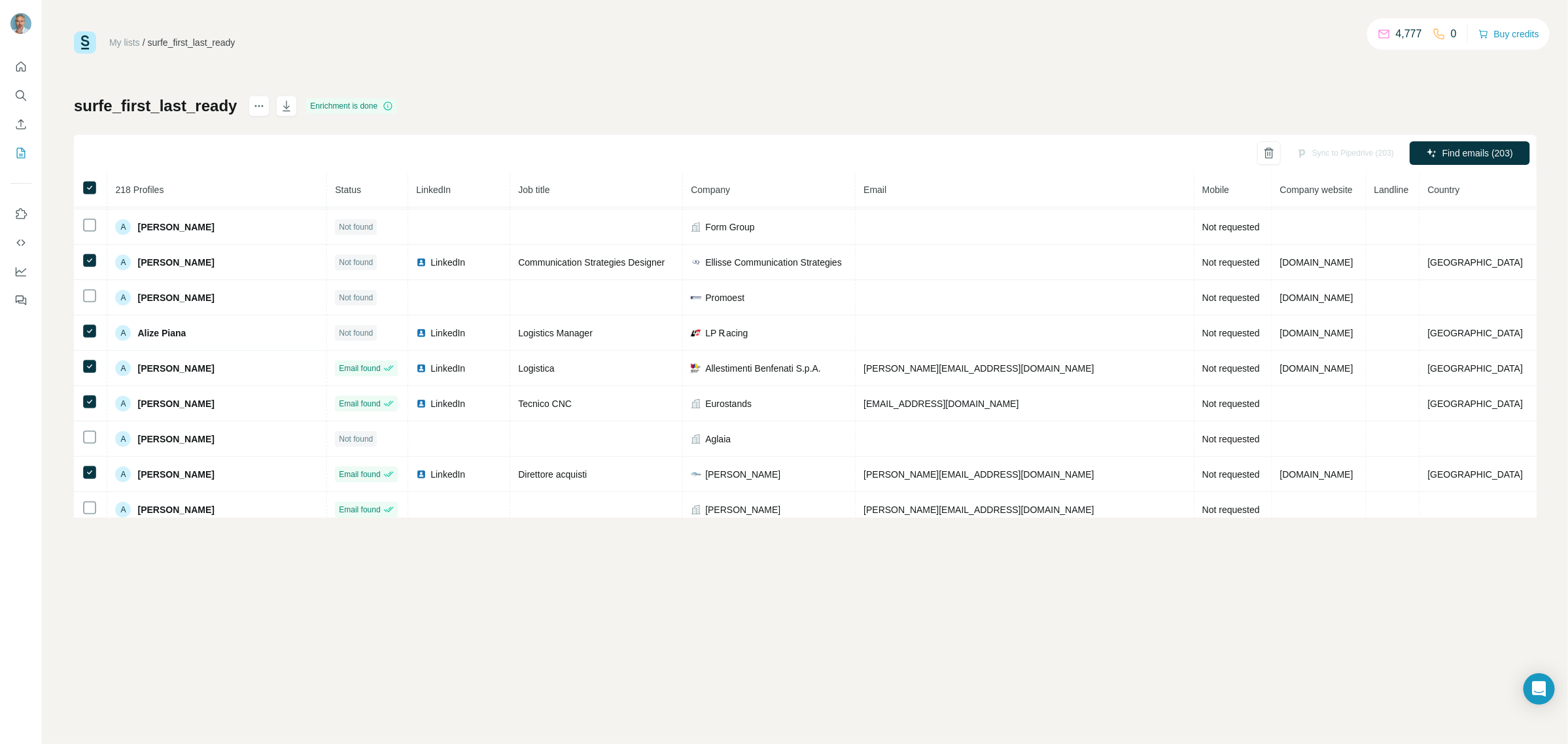
click at [430, 190] on span "LinkedIn" at bounding box center [434, 190] width 34 height 10
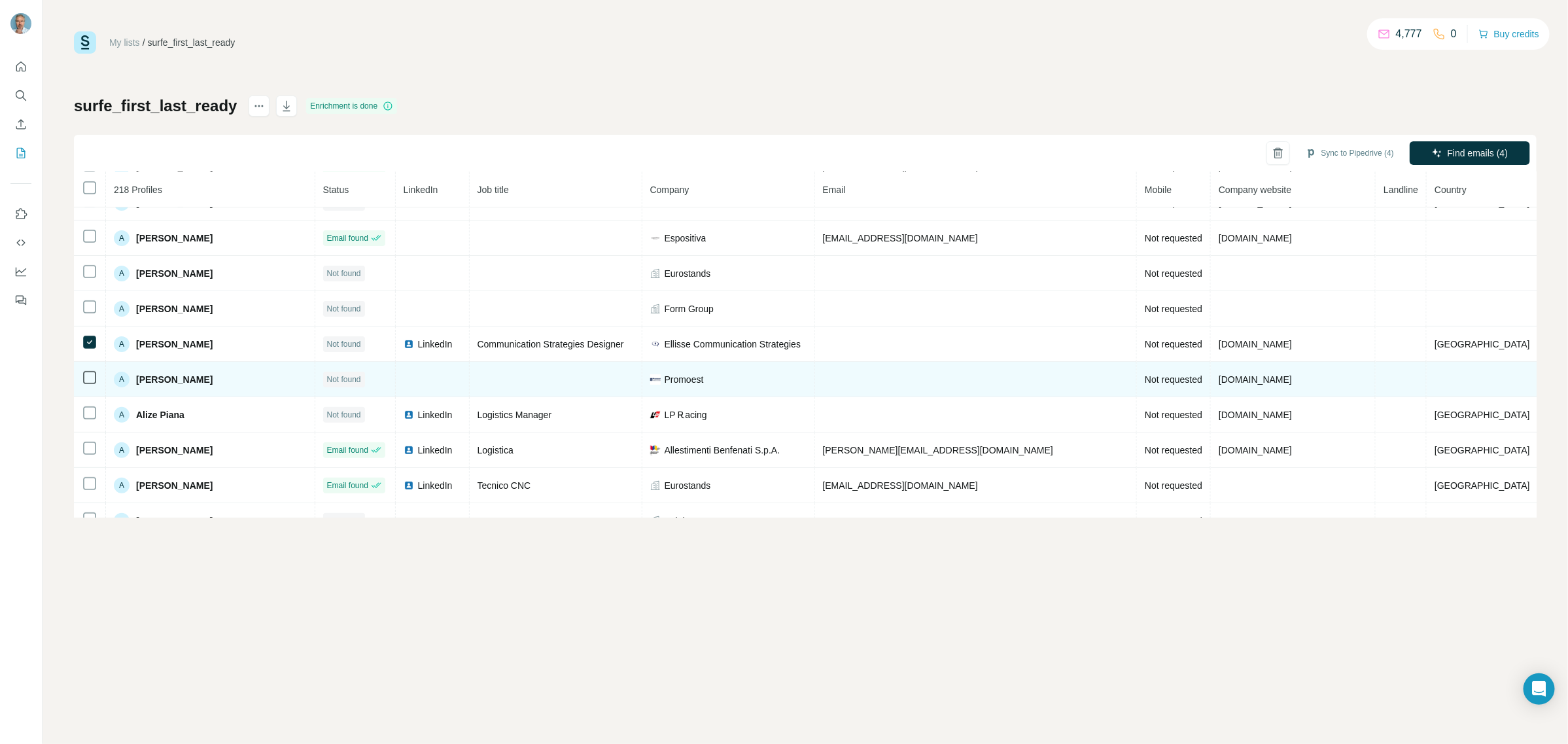
scroll to position [0, 0]
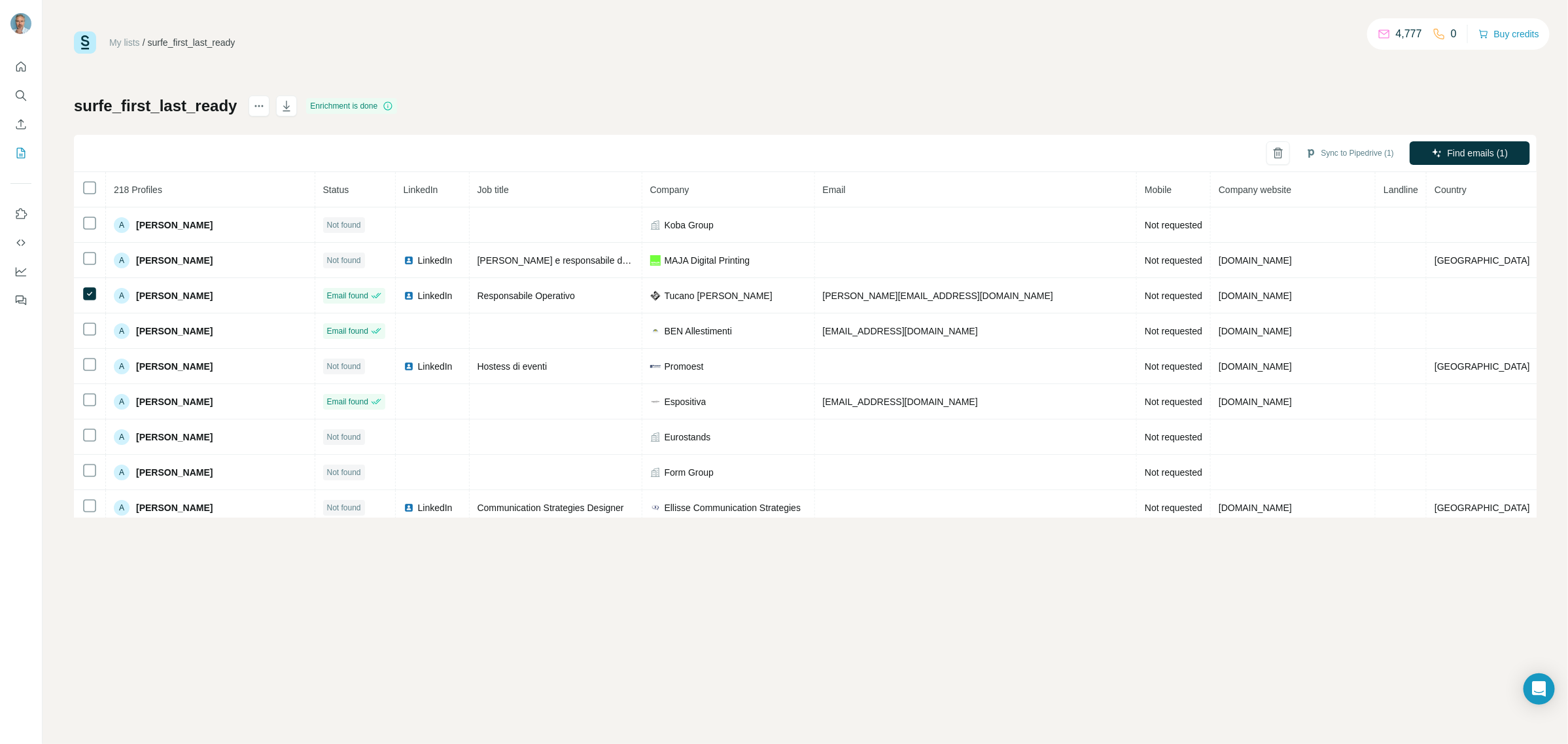
click at [1009, 547] on div "My lists / surfe_first_last_ready 4,777 0 Buy credits surfe_first_last_ready En…" at bounding box center [805, 372] width 1525 height 744
click at [16, 127] on icon "Enrich CSV" at bounding box center [21, 124] width 10 height 10
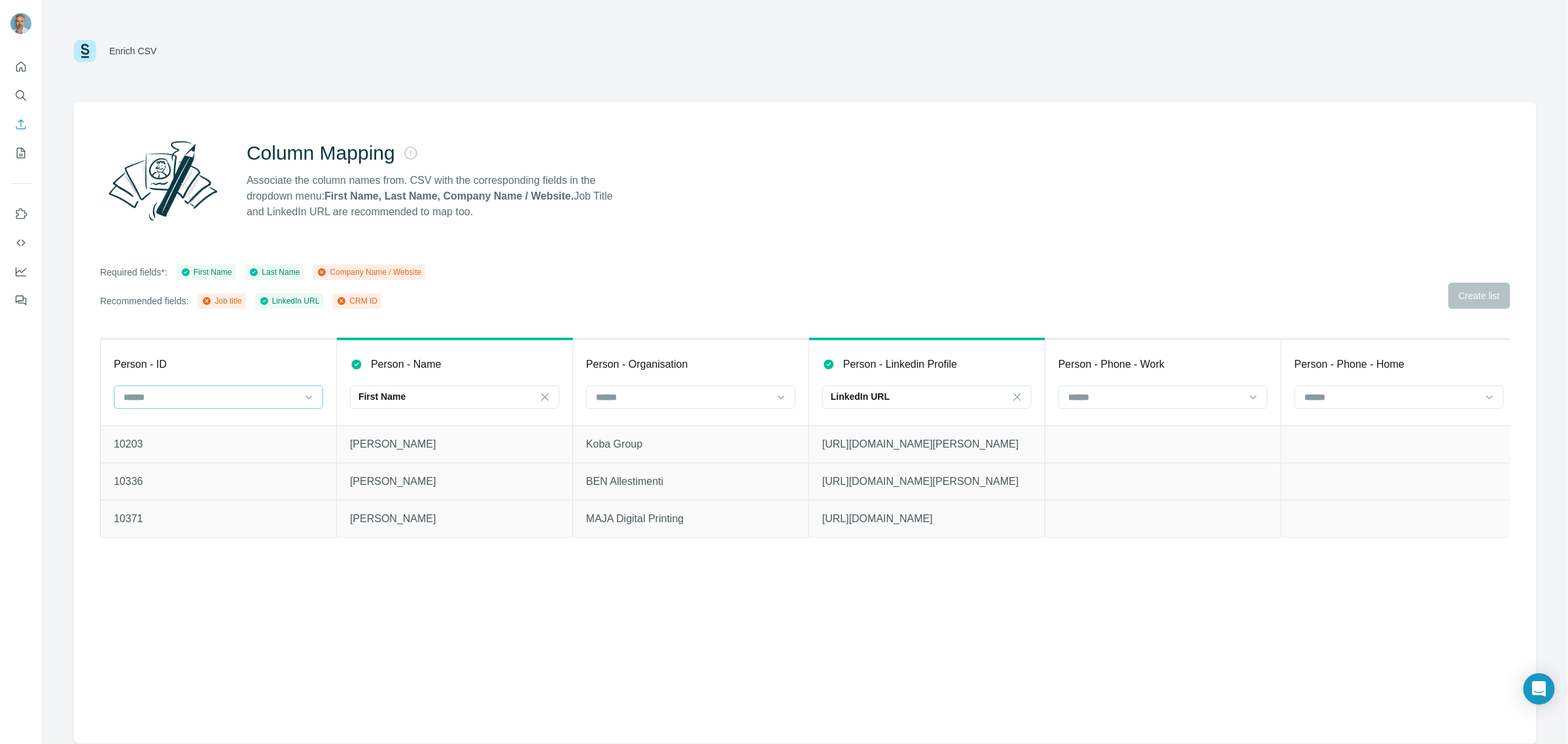
click at [300, 402] on div at bounding box center [219, 397] width 210 height 23
click at [210, 492] on div "CRM ID" at bounding box center [219, 497] width 187 height 13
click at [714, 402] on input at bounding box center [683, 397] width 177 height 14
click at [697, 429] on div "Company Name" at bounding box center [692, 426] width 187 height 13
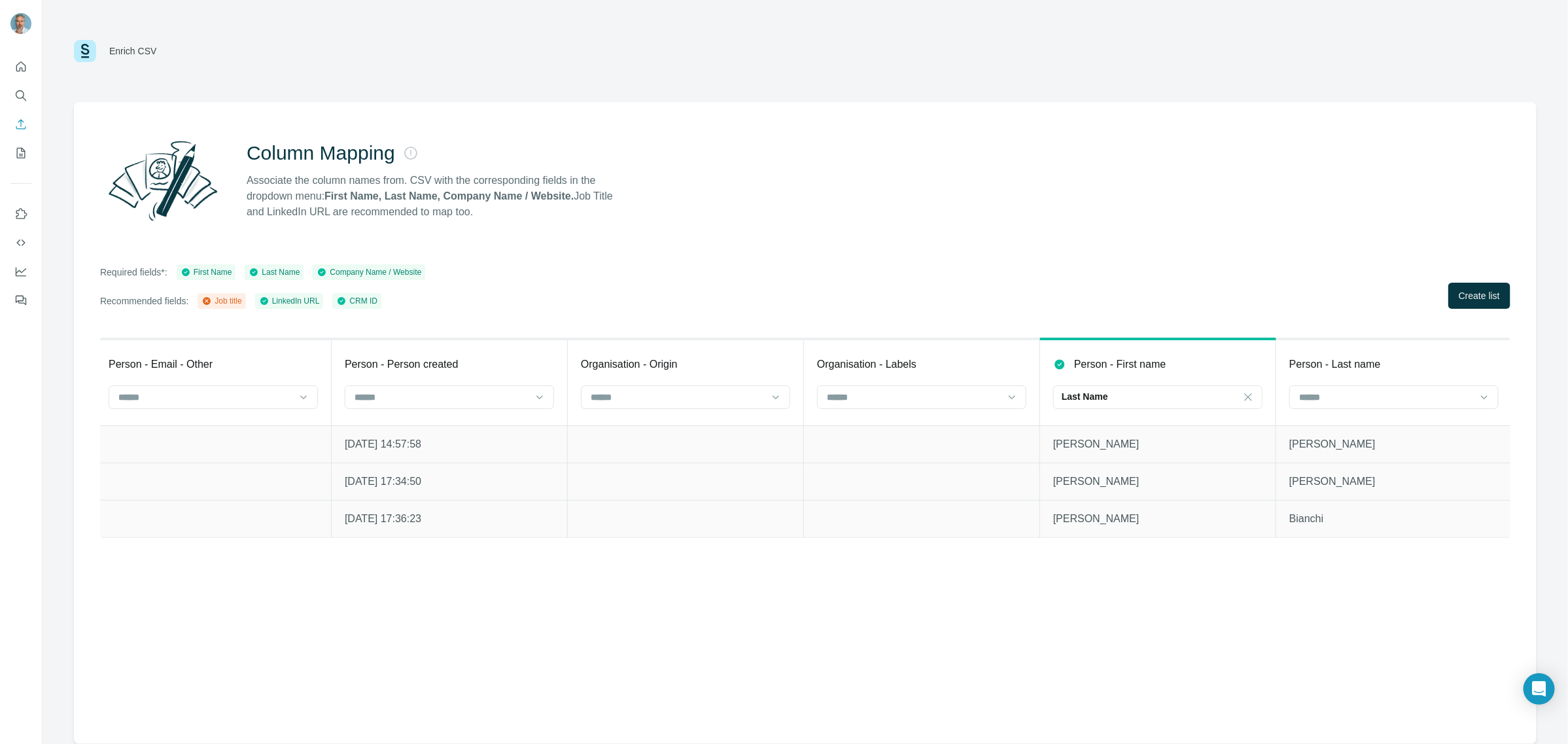
scroll to position [0, 2371]
click at [1479, 399] on icon at bounding box center [1482, 397] width 13 height 13
click at [1240, 391] on icon at bounding box center [1246, 397] width 13 height 13
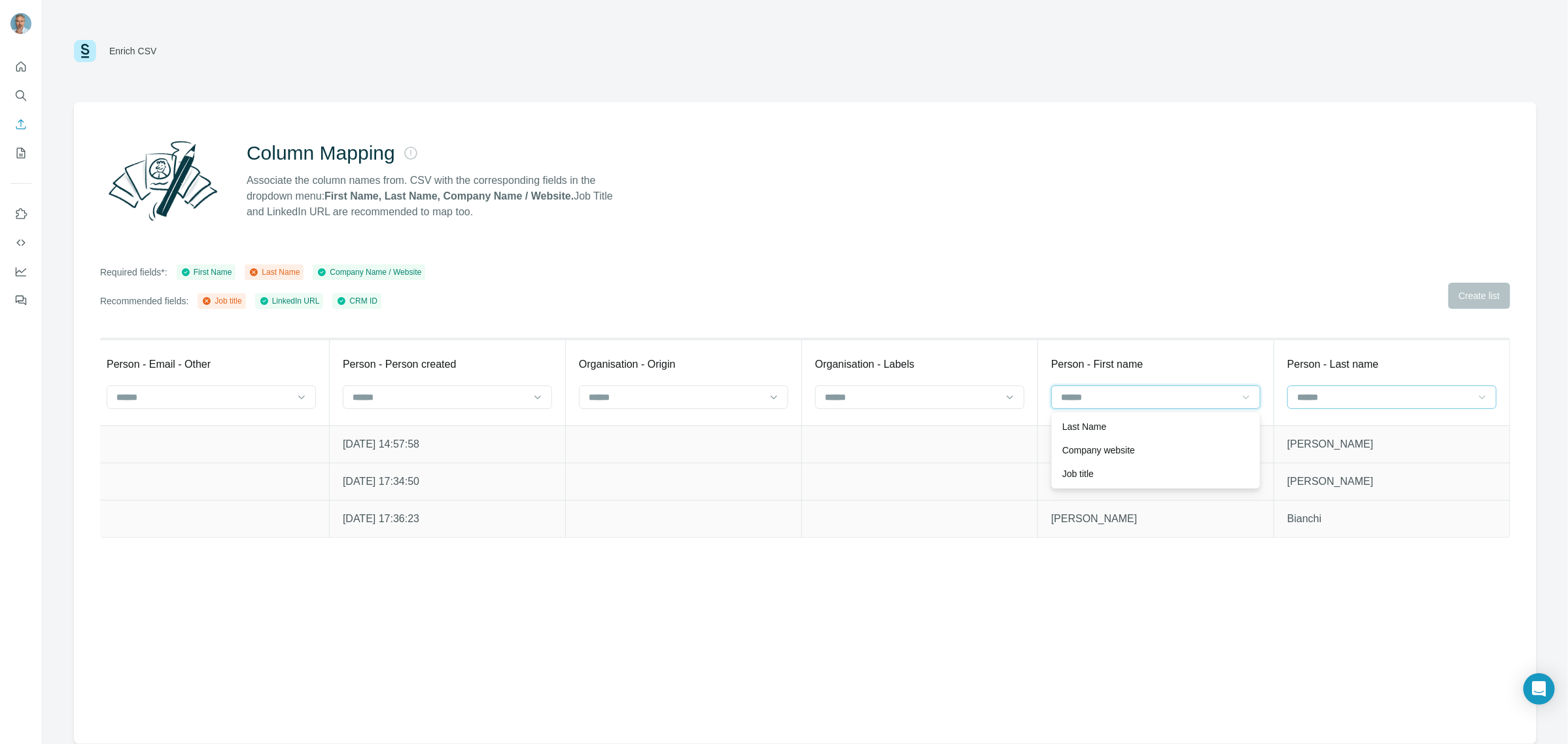
scroll to position [0, 0]
click at [1385, 395] on input at bounding box center [1385, 397] width 177 height 14
click at [1363, 432] on div "Last Name" at bounding box center [1392, 426] width 187 height 13
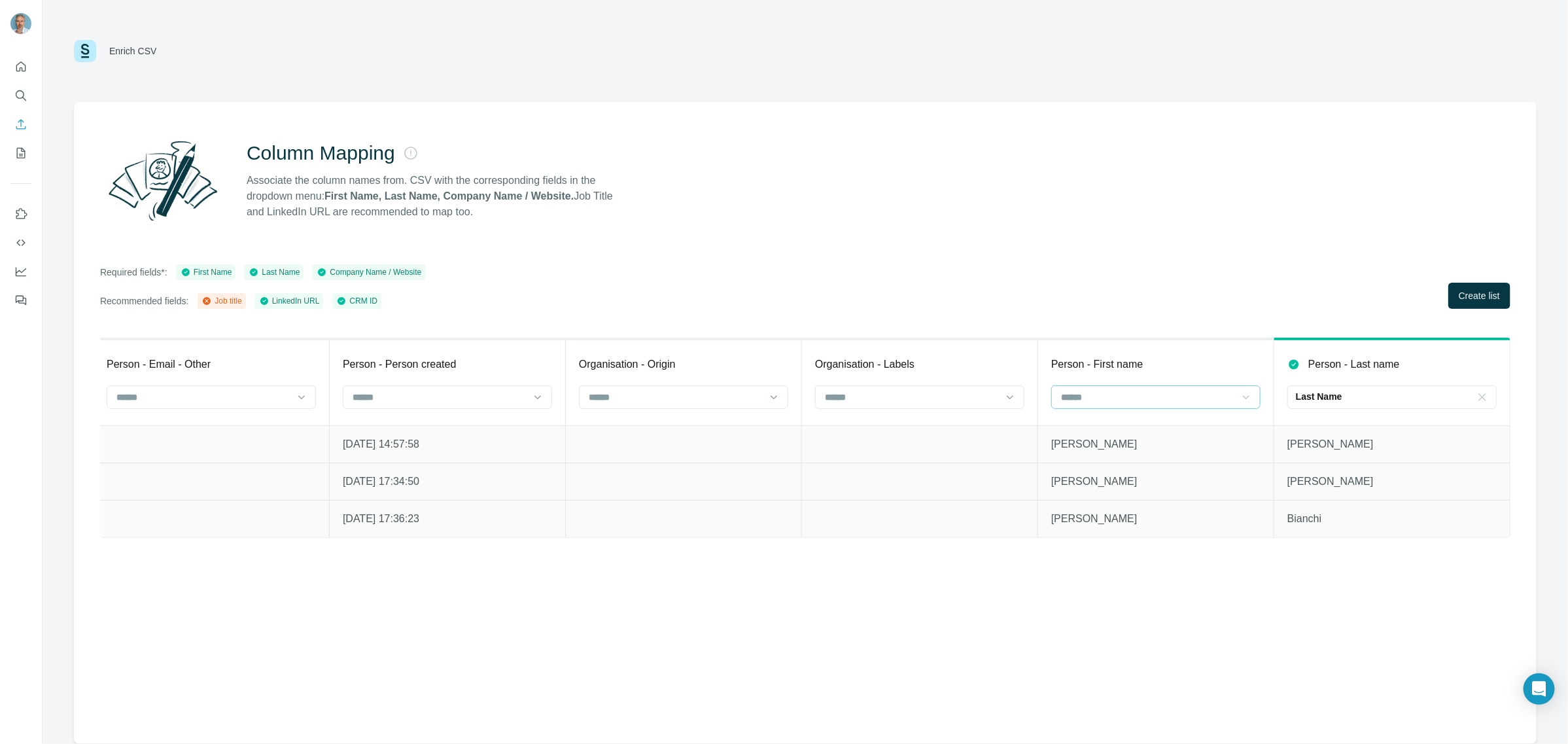
click at [1128, 394] on input at bounding box center [1148, 397] width 177 height 14
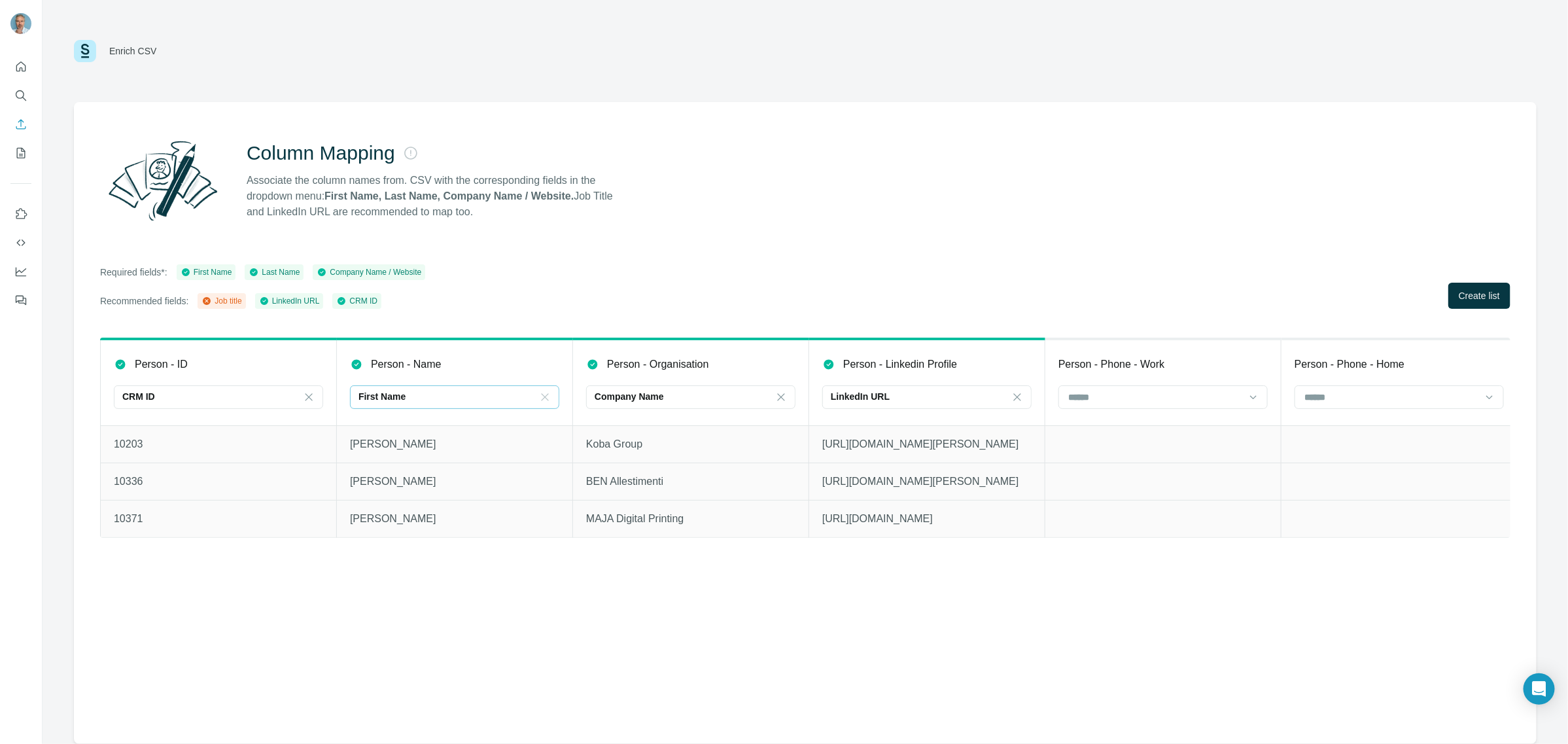
click at [544, 396] on icon at bounding box center [544, 397] width 13 height 13
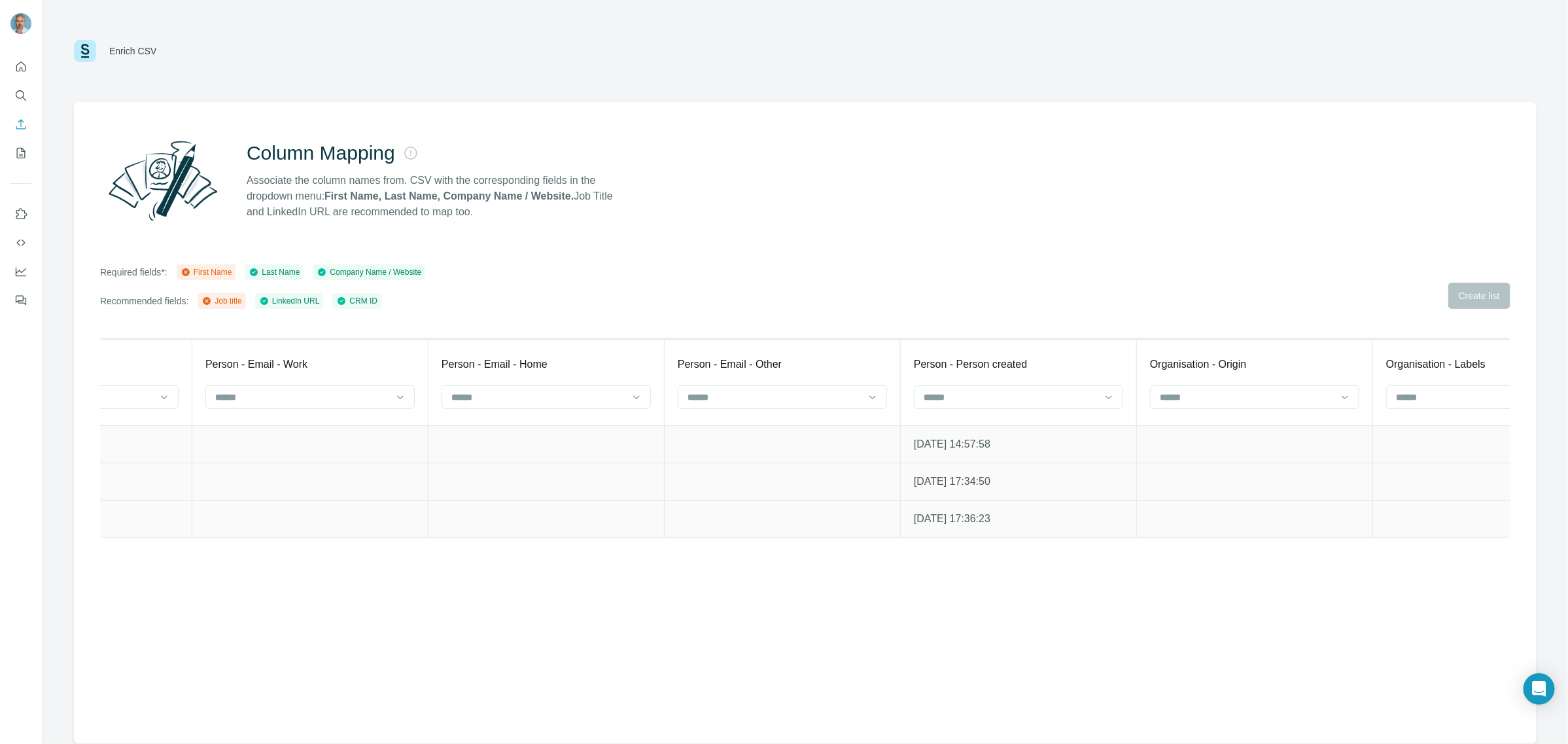
scroll to position [0, 2371]
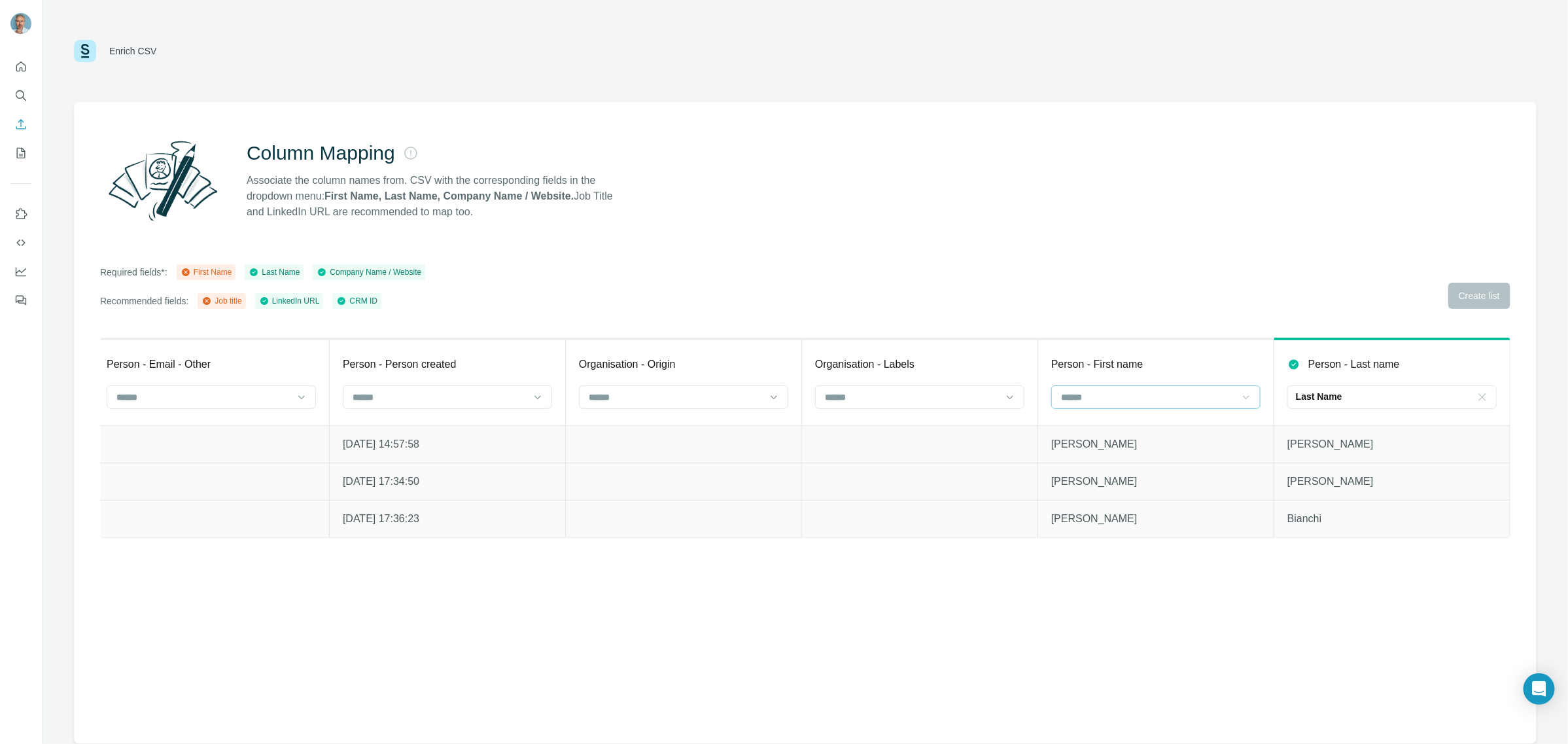
click at [1254, 402] on div at bounding box center [1156, 397] width 210 height 23
click at [1132, 423] on div "First Name" at bounding box center [1156, 426] width 187 height 13
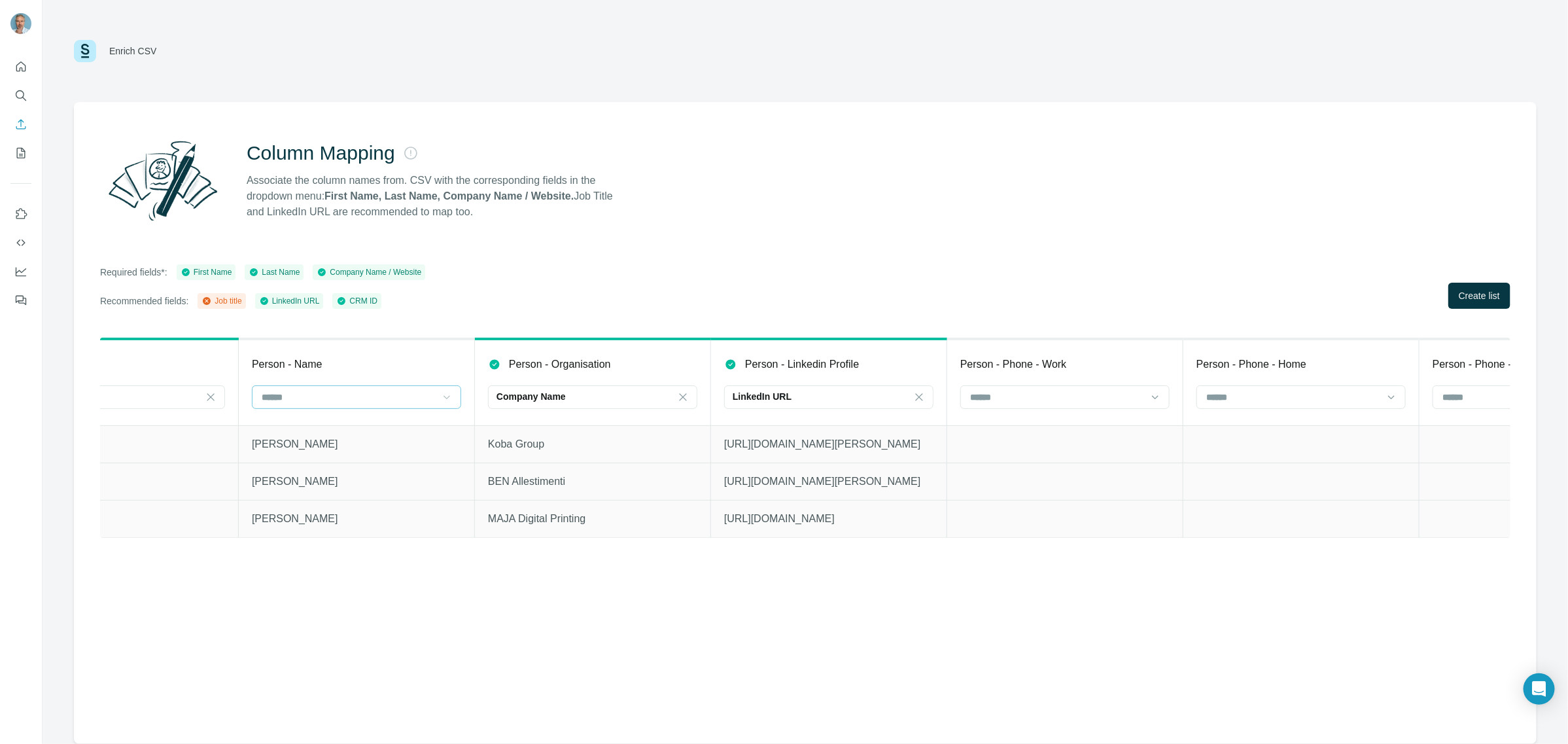
scroll to position [0, 0]
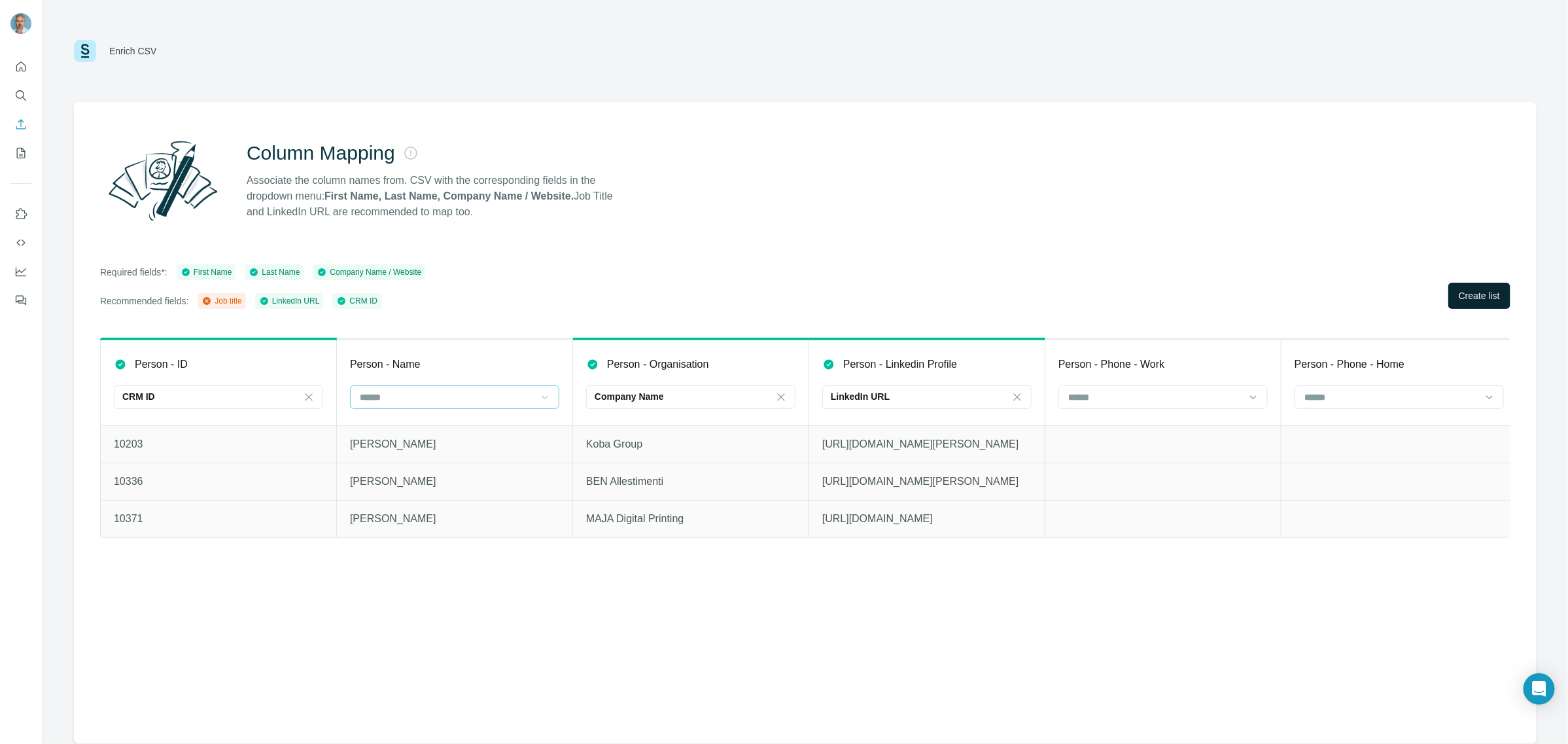
click at [1483, 293] on span "Create list" at bounding box center [1479, 295] width 41 height 13
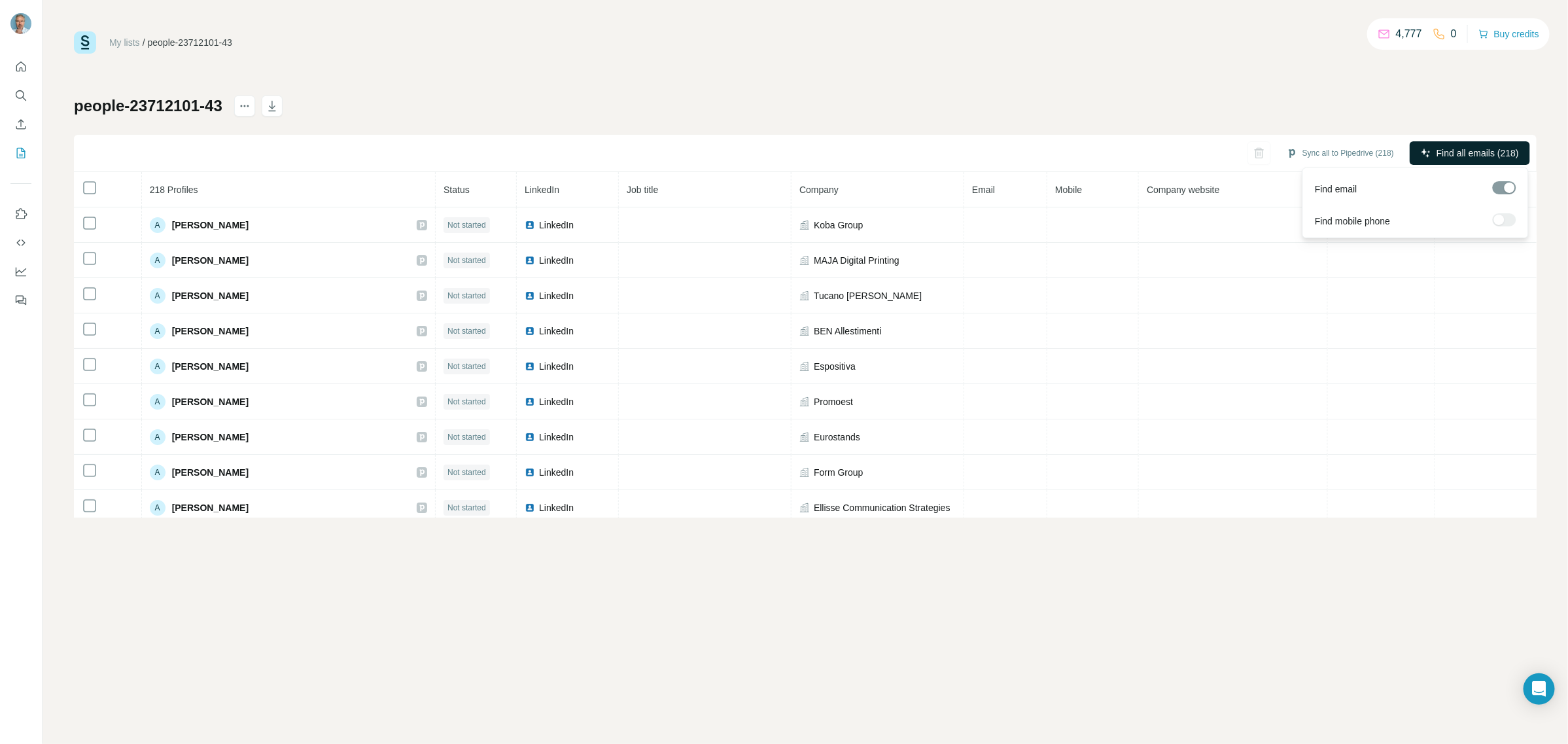
click at [1450, 158] on span "Find all emails (218)" at bounding box center [1478, 153] width 82 height 13
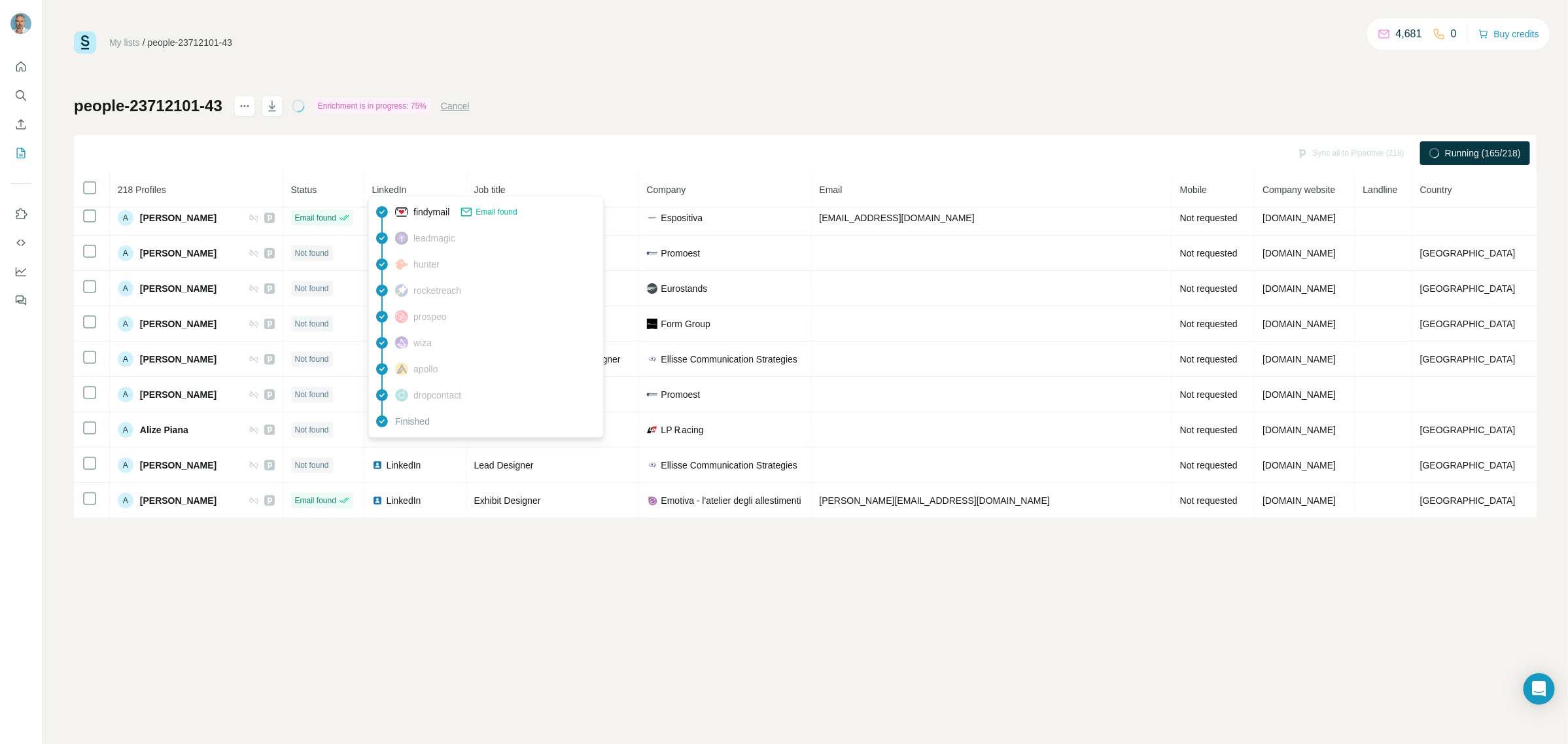
scroll to position [399, 0]
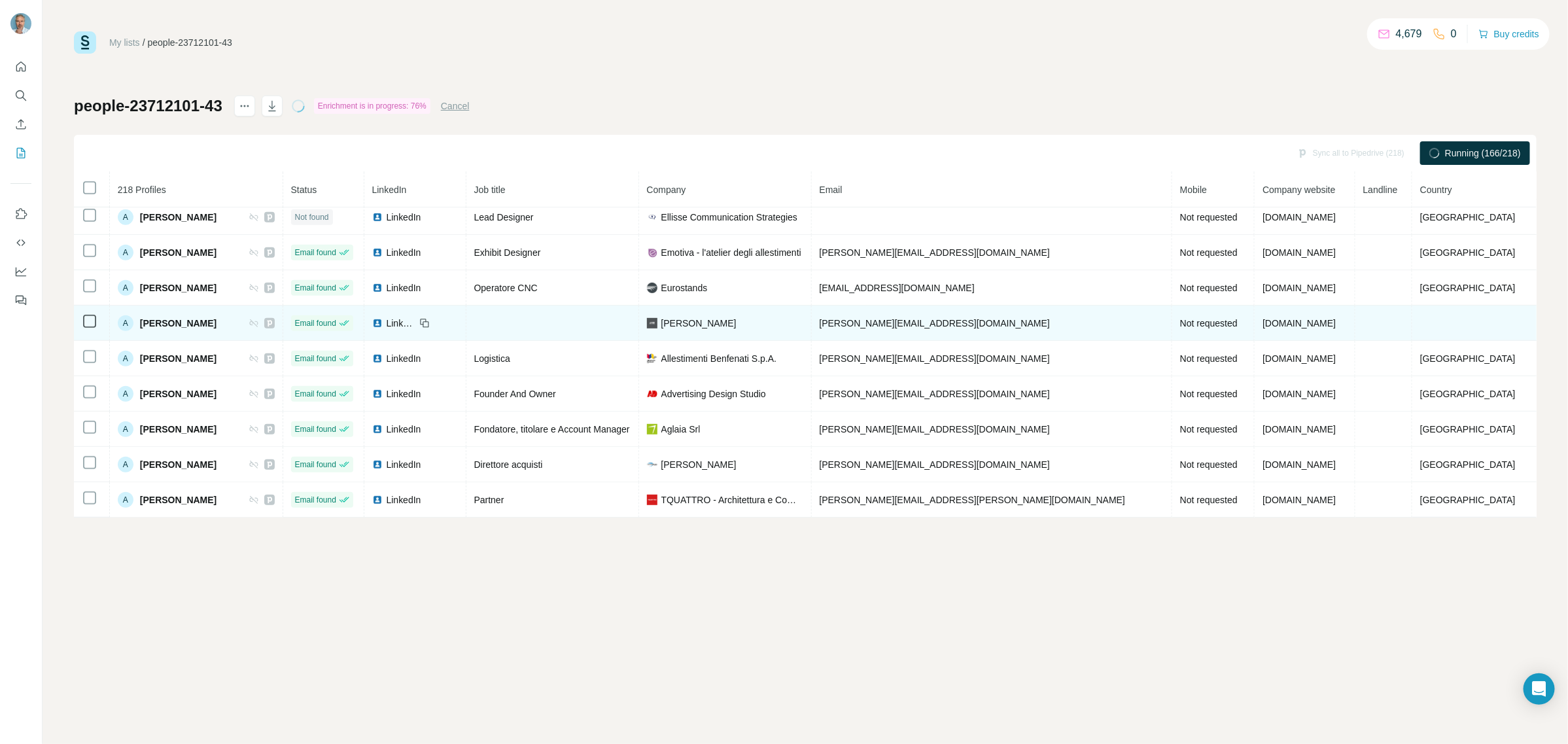
click at [639, 332] on td at bounding box center [553, 323] width 173 height 35
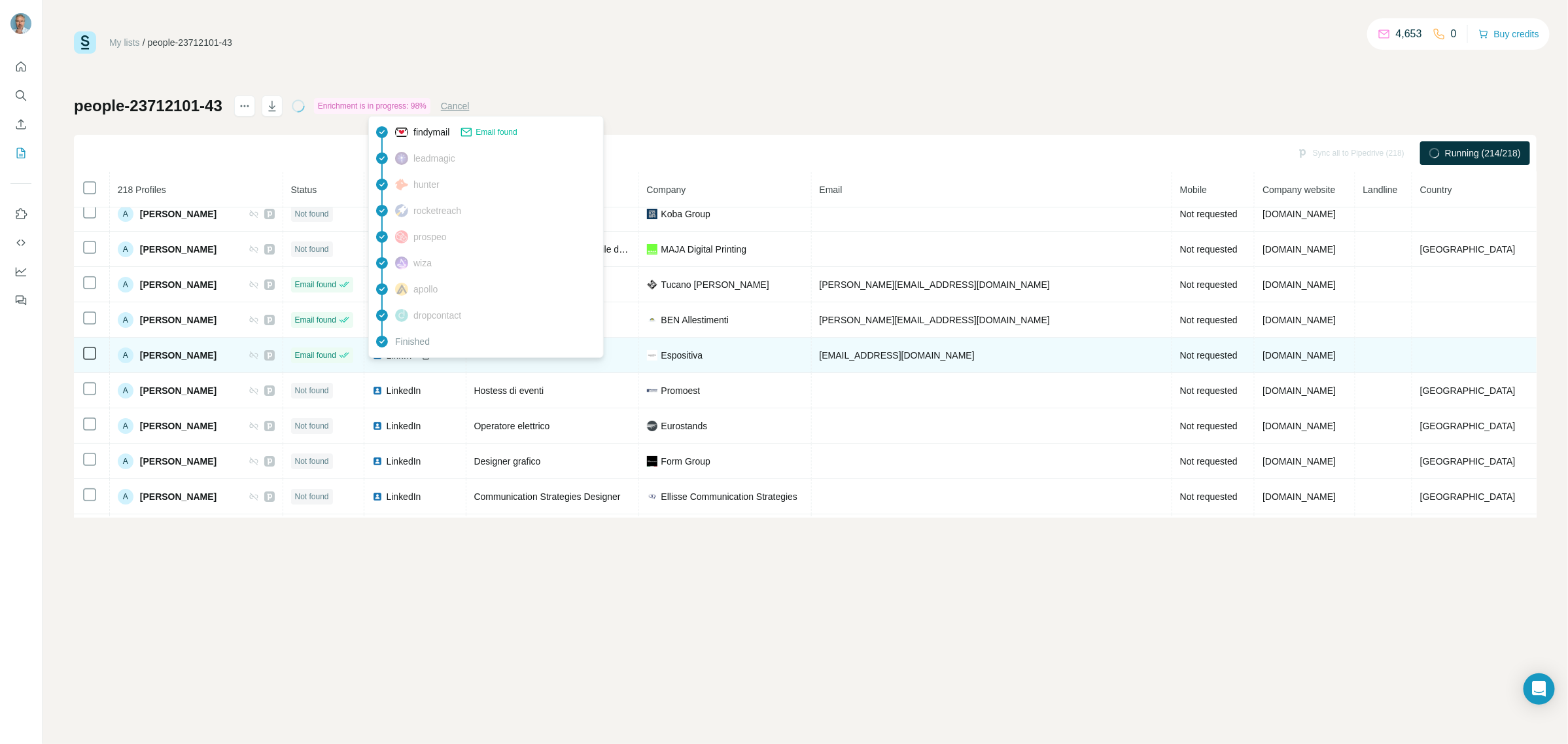
scroll to position [0, 0]
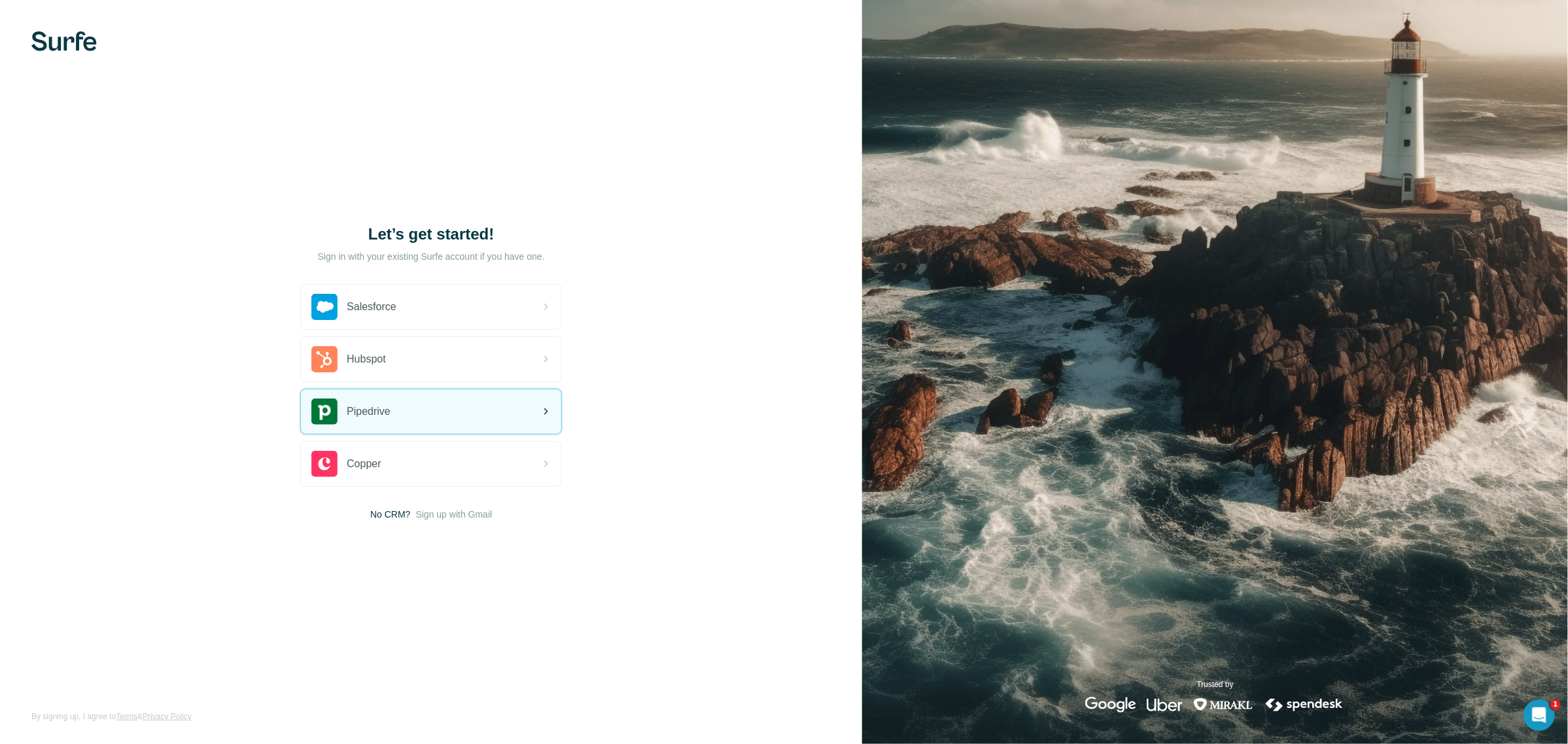
click at [347, 401] on div "Pipedrive" at bounding box center [351, 411] width 79 height 26
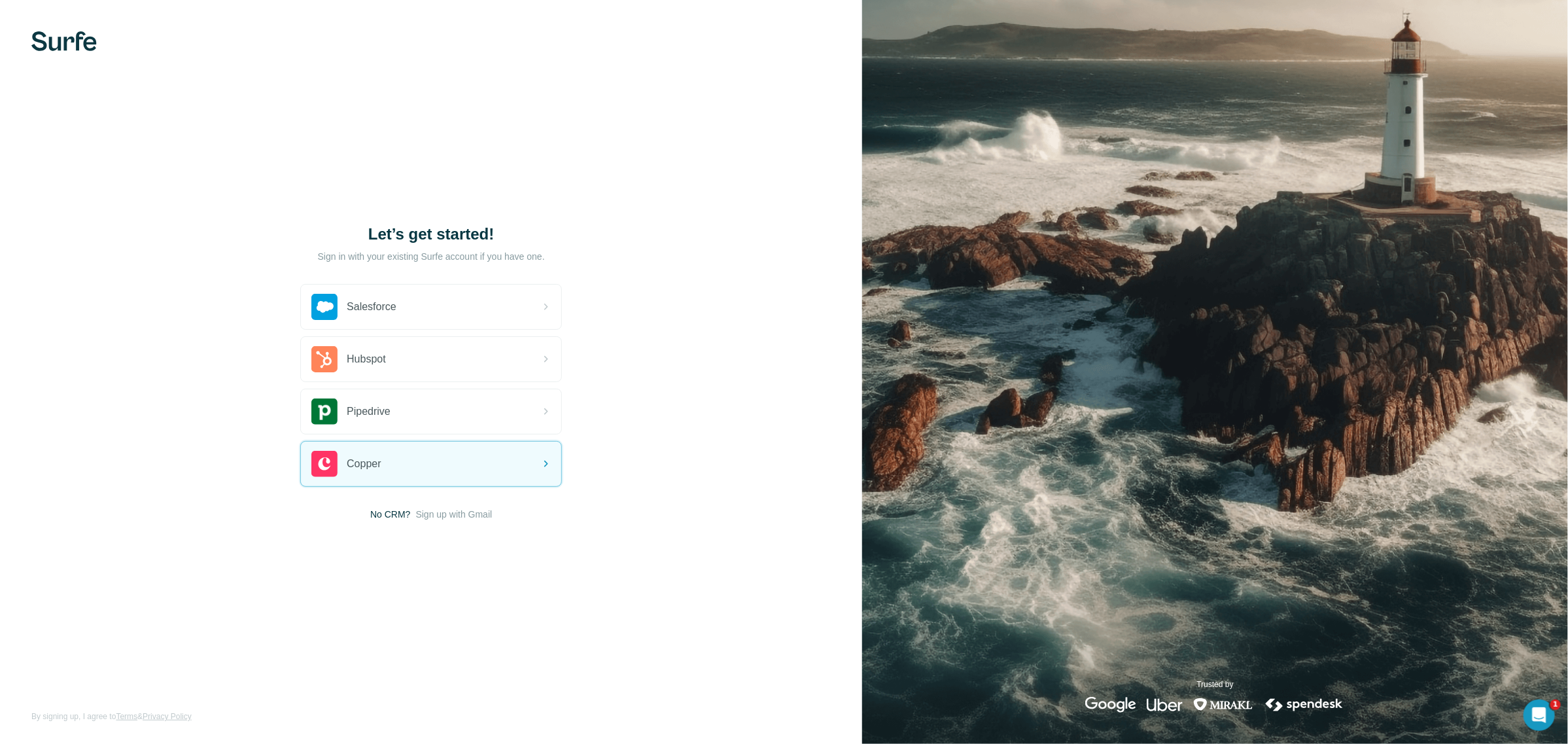
click at [76, 43] on img at bounding box center [64, 41] width 65 height 19
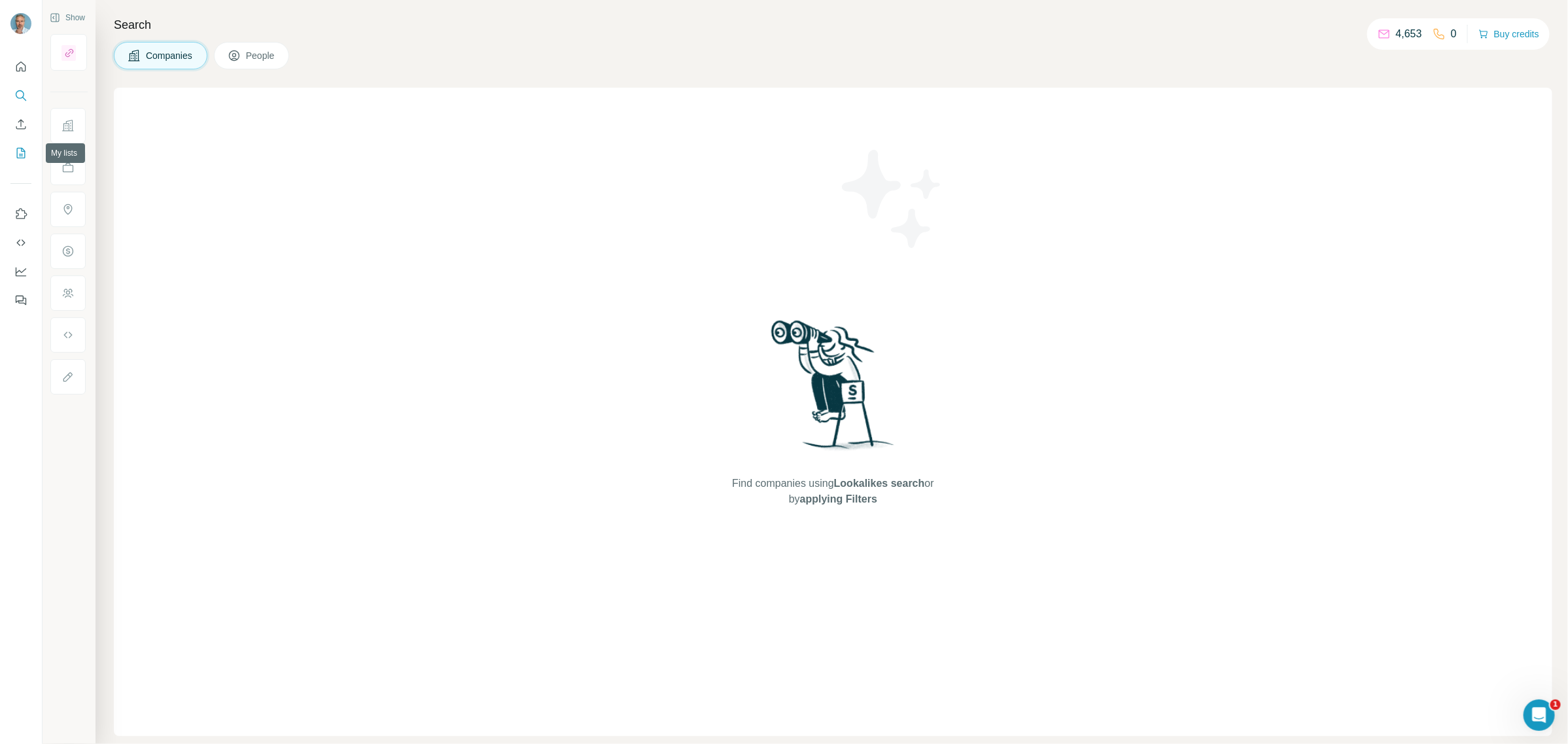
click at [18, 148] on icon "My lists" at bounding box center [20, 153] width 13 height 13
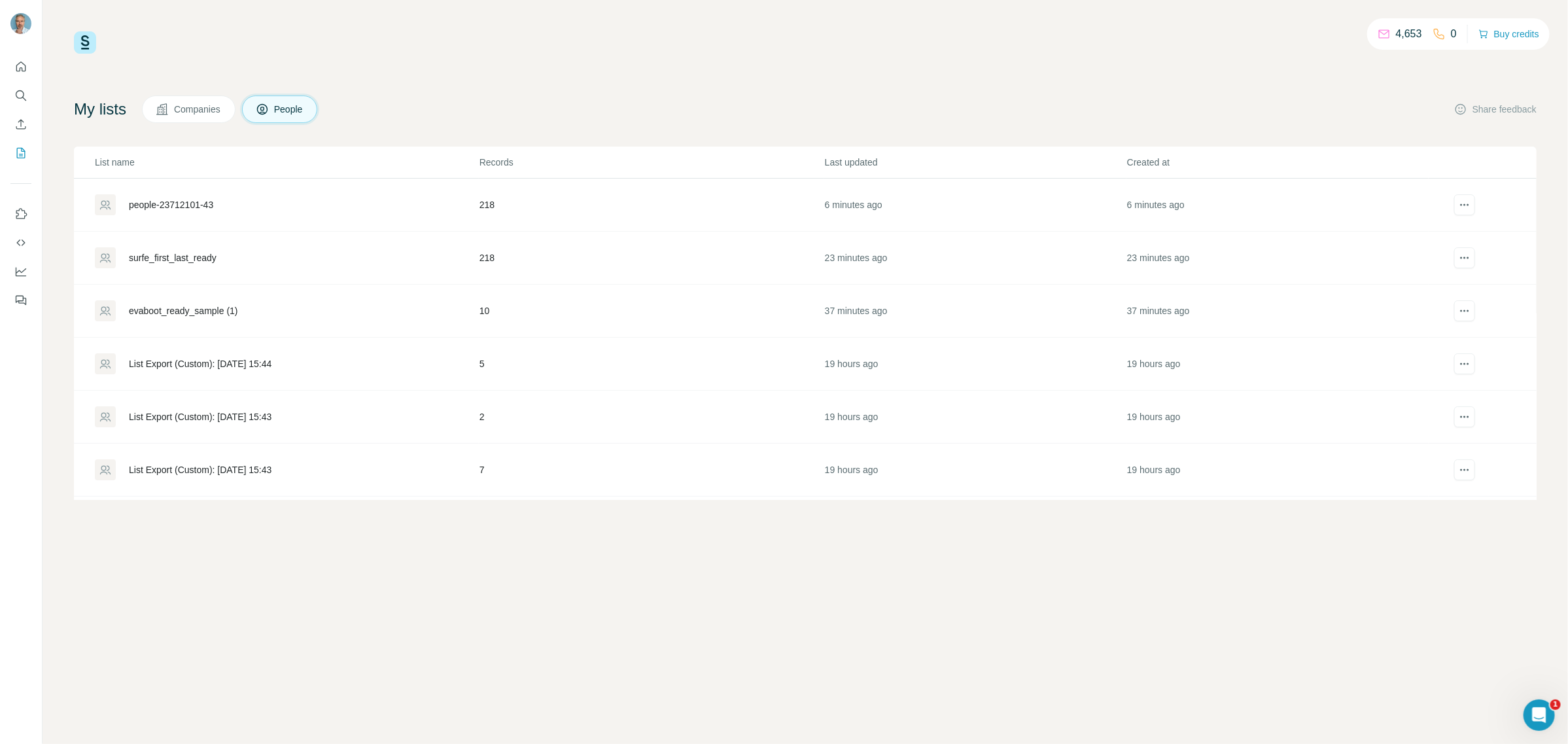
click at [177, 205] on div "people-23712101-43" at bounding box center [171, 205] width 85 height 13
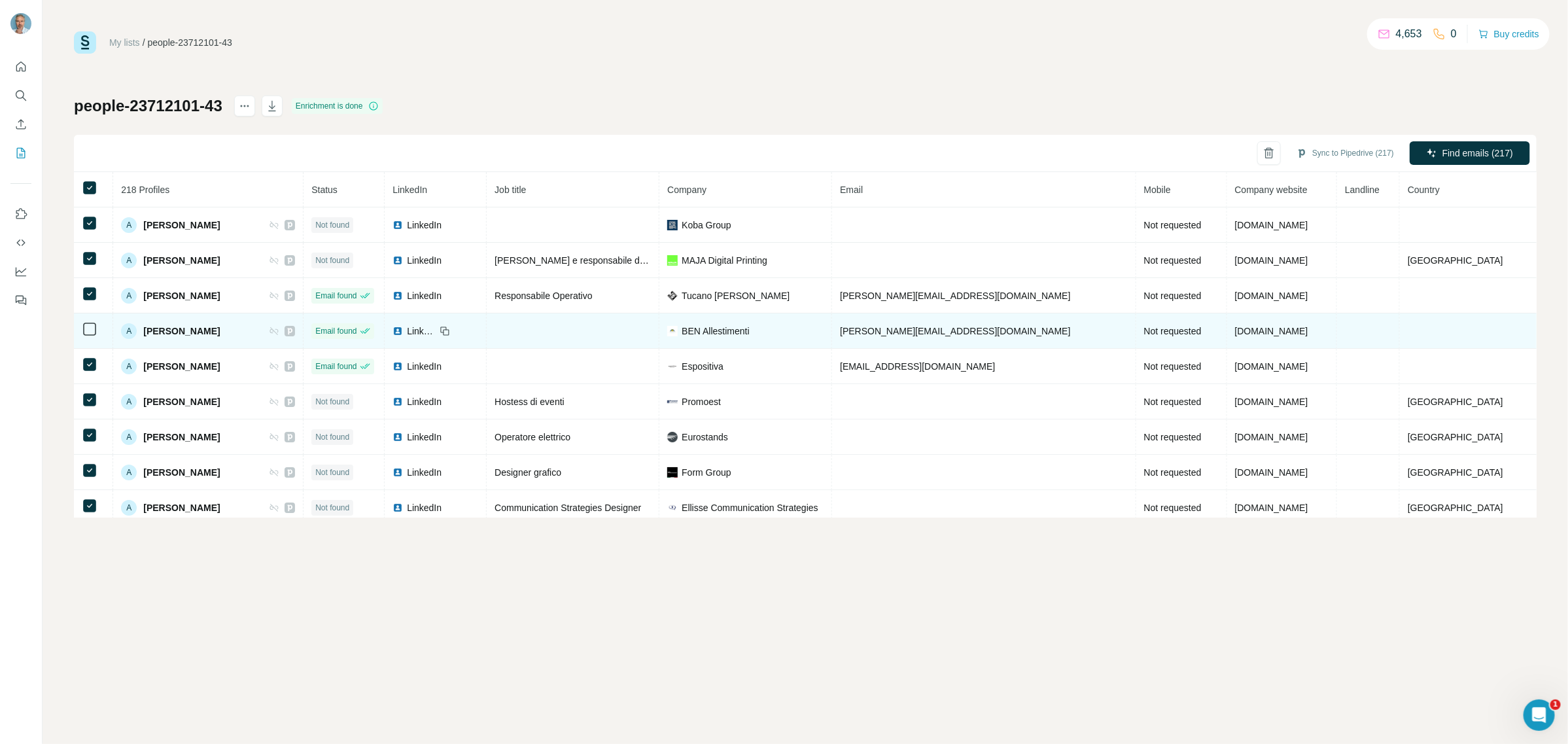
click at [90, 322] on icon at bounding box center [89, 329] width 16 height 16
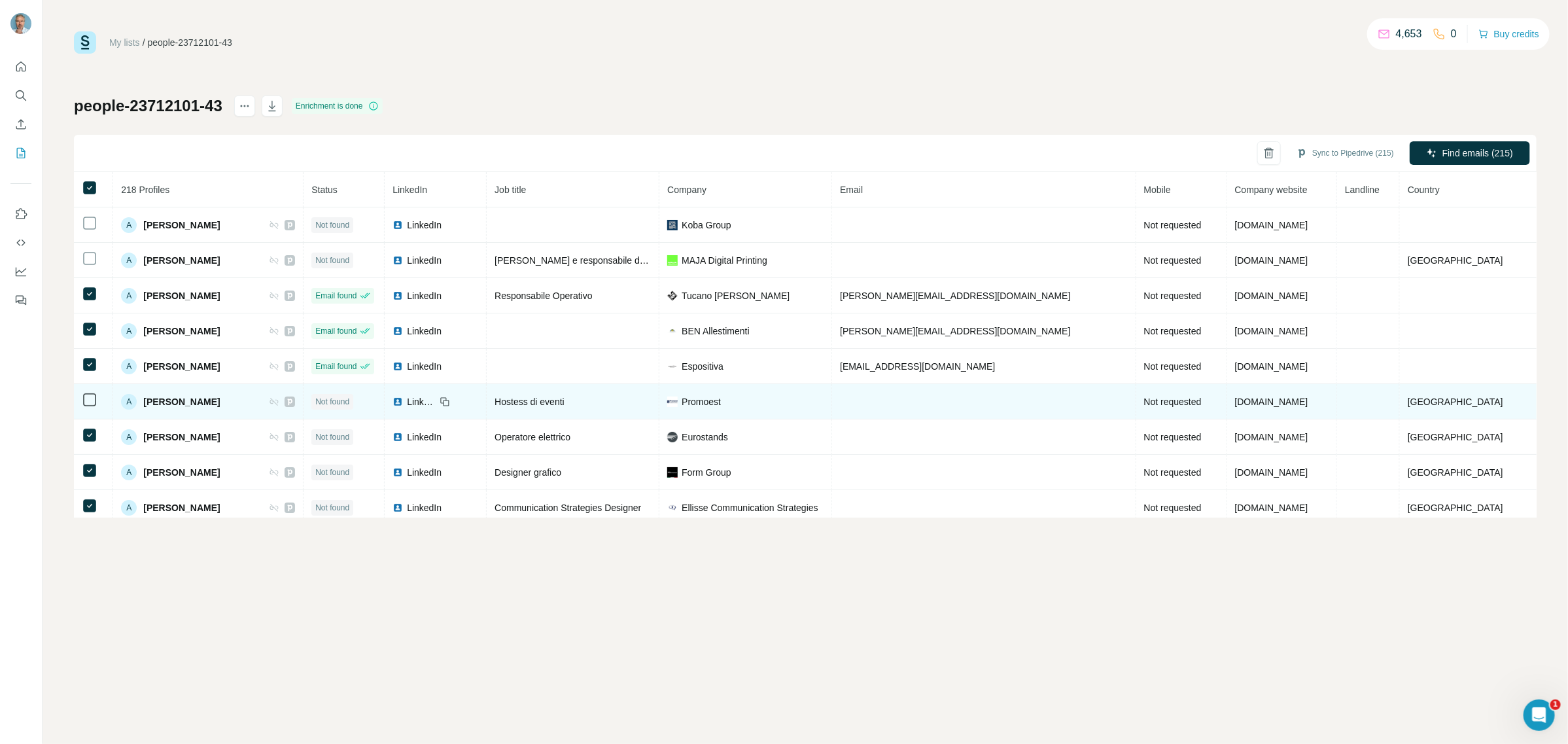
click at [92, 391] on td at bounding box center [94, 402] width 39 height 35
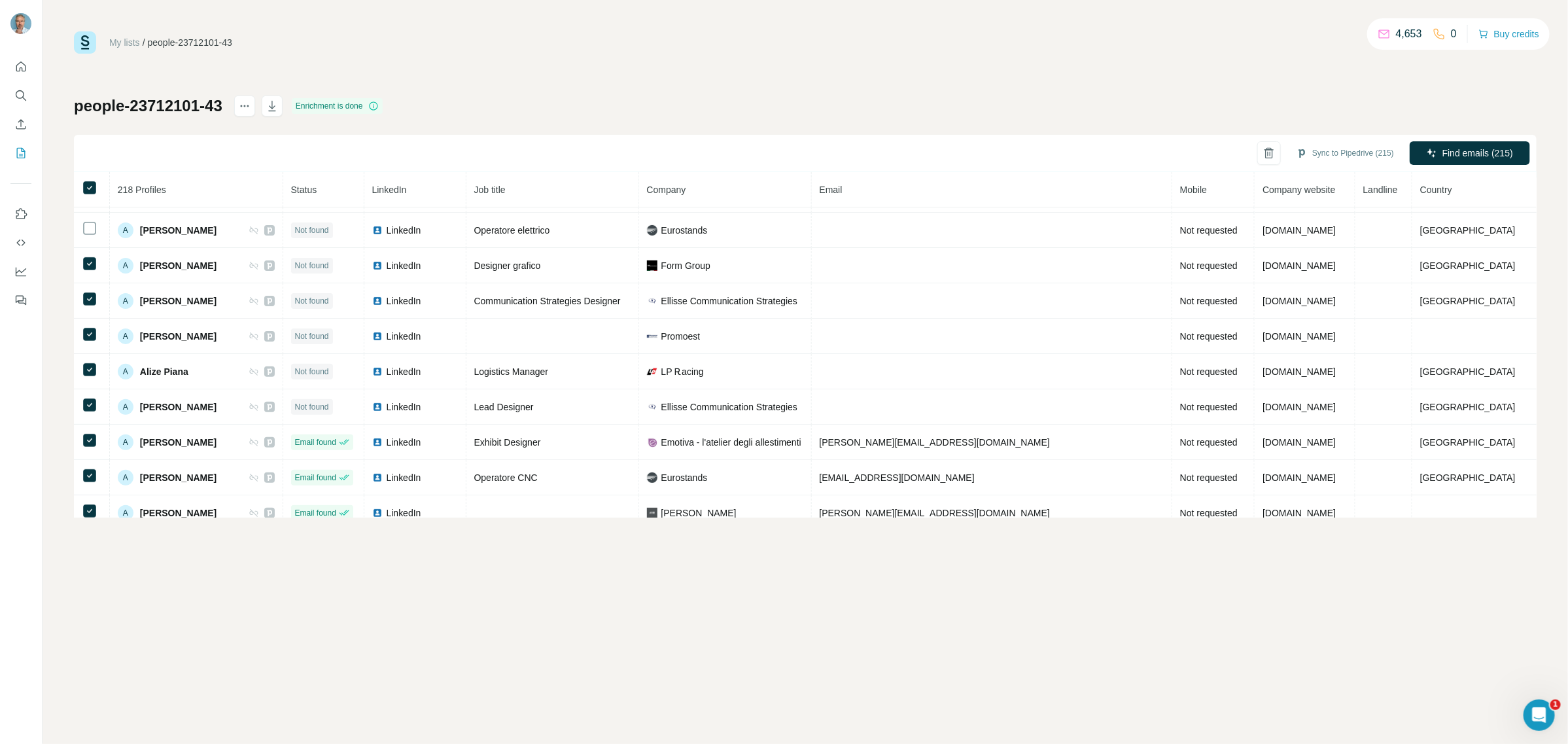
scroll to position [208, 0]
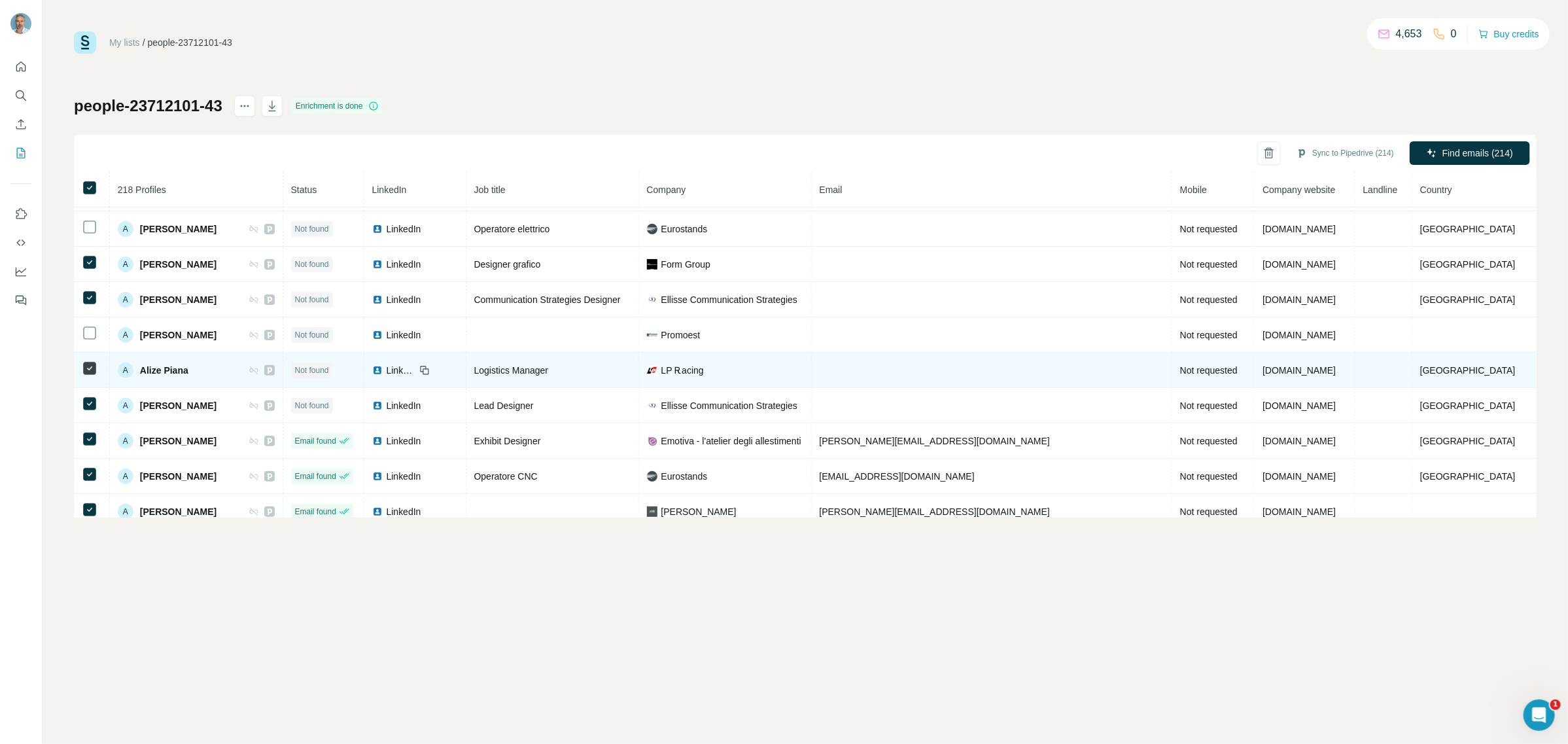
click at [97, 373] on icon at bounding box center [89, 368] width 16 height 16
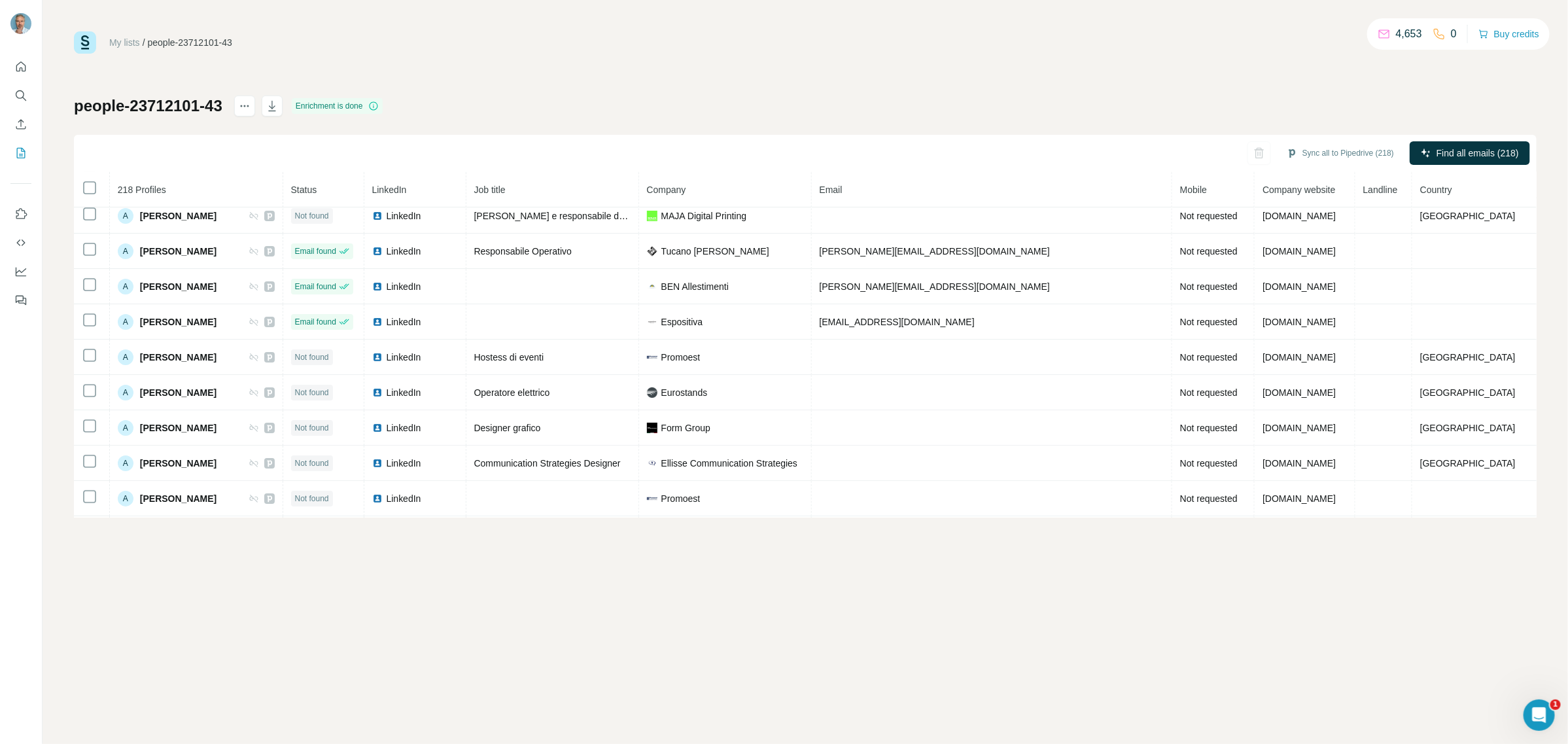
scroll to position [0, 0]
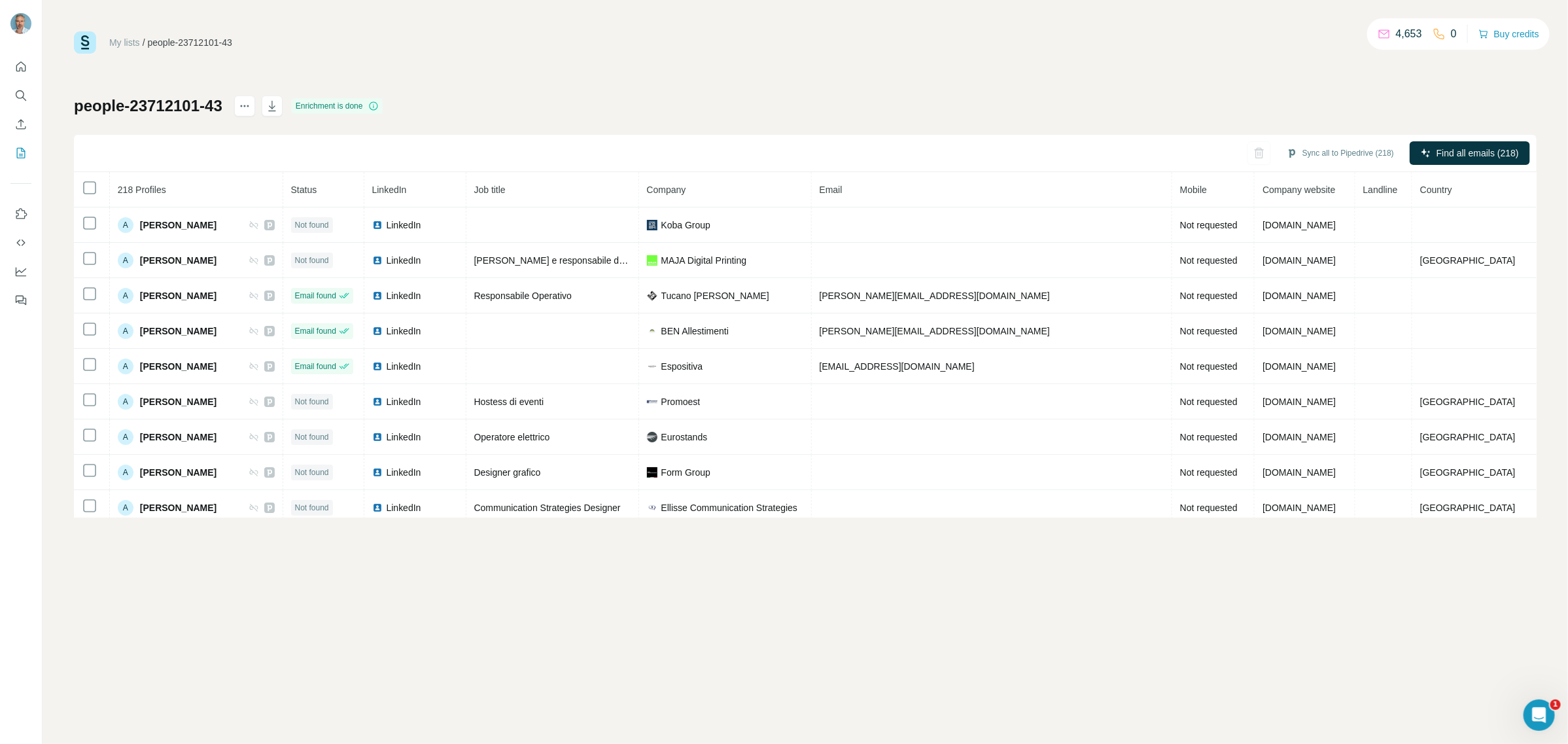
click at [363, 105] on div "Enrichment is done" at bounding box center [337, 106] width 91 height 16
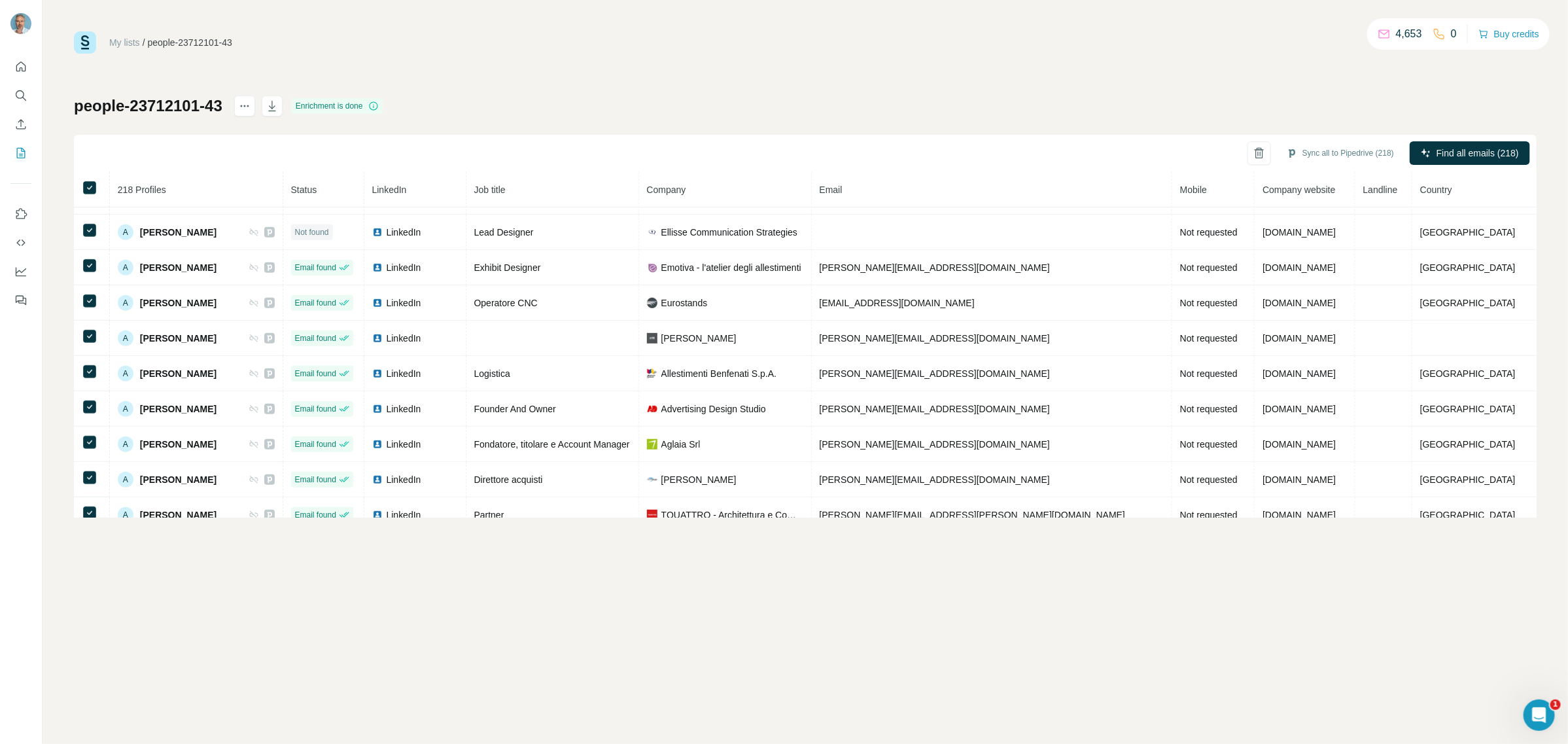
scroll to position [399, 0]
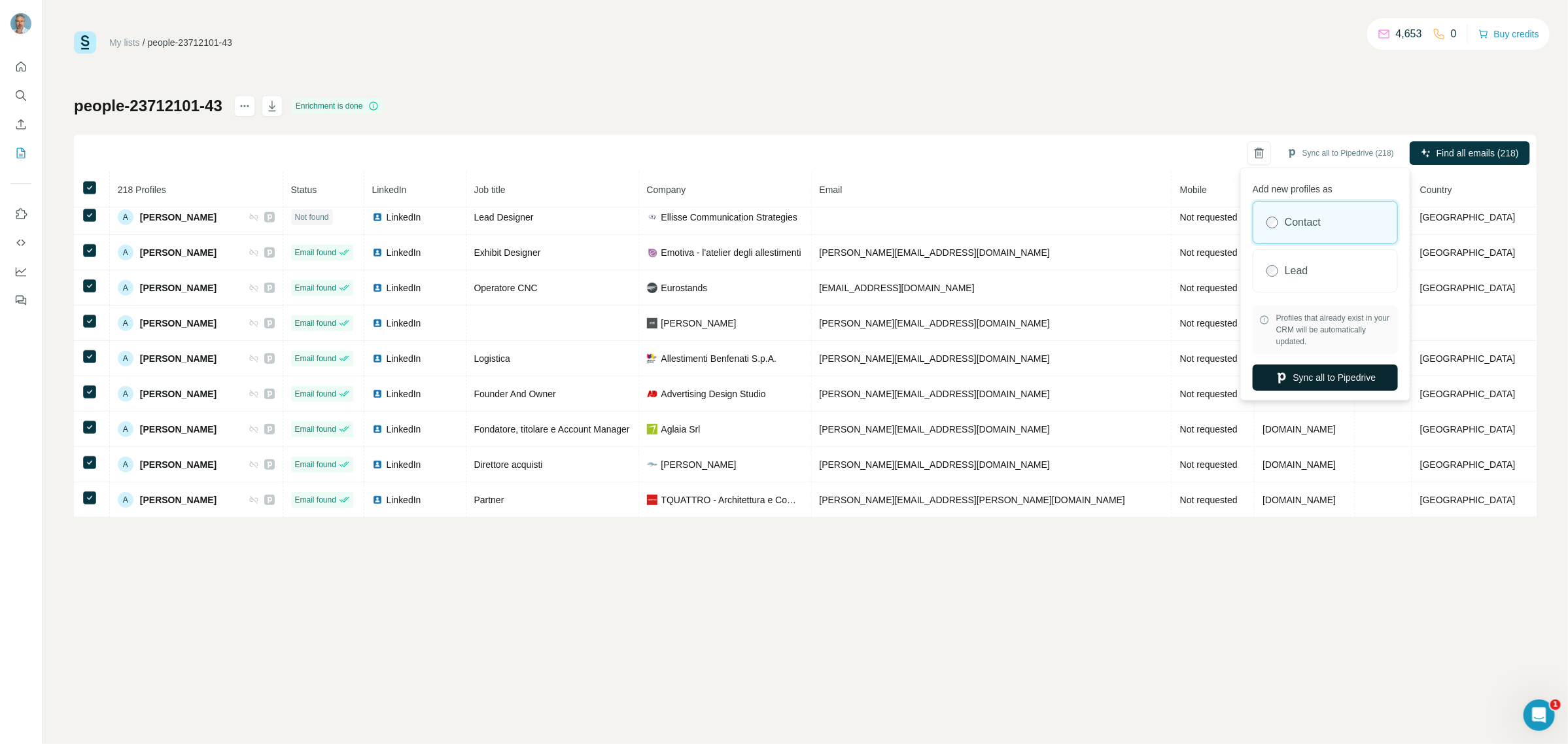
click at [1319, 377] on button "Sync all to Pipedrive" at bounding box center [1325, 378] width 145 height 26
